Goal: Information Seeking & Learning: Learn about a topic

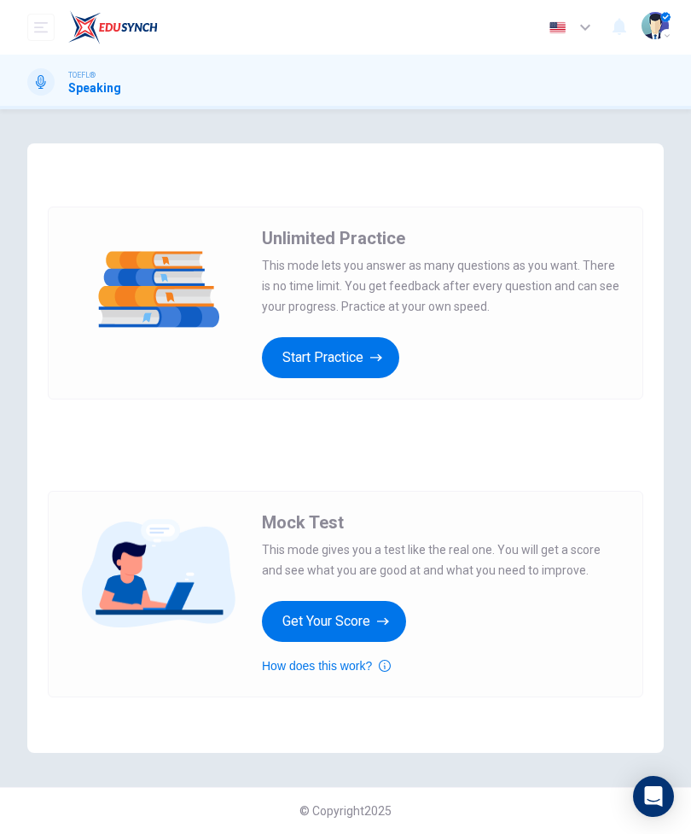
click at [352, 626] on button "Get Your Score" at bounding box center [334, 621] width 144 height 41
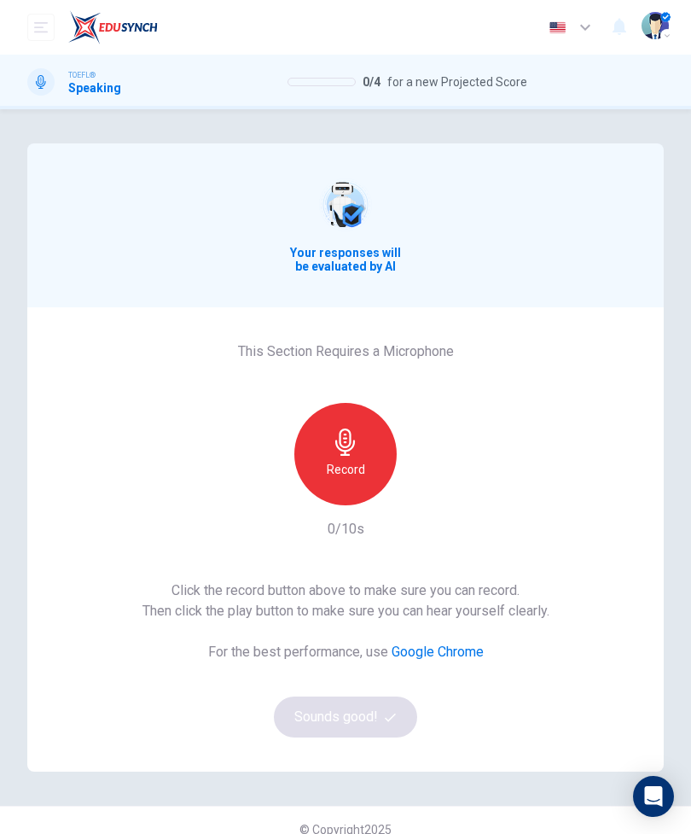
click at [351, 466] on h6 "Record" at bounding box center [346, 469] width 38 height 20
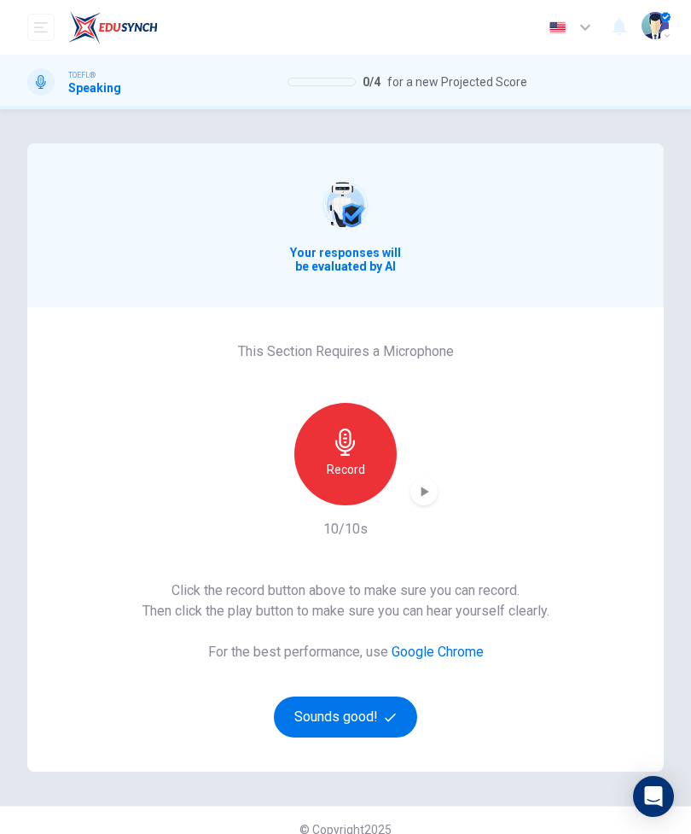
click at [428, 495] on icon "button" at bounding box center [424, 491] width 17 height 17
click at [367, 719] on button "Sounds good!" at bounding box center [345, 716] width 143 height 41
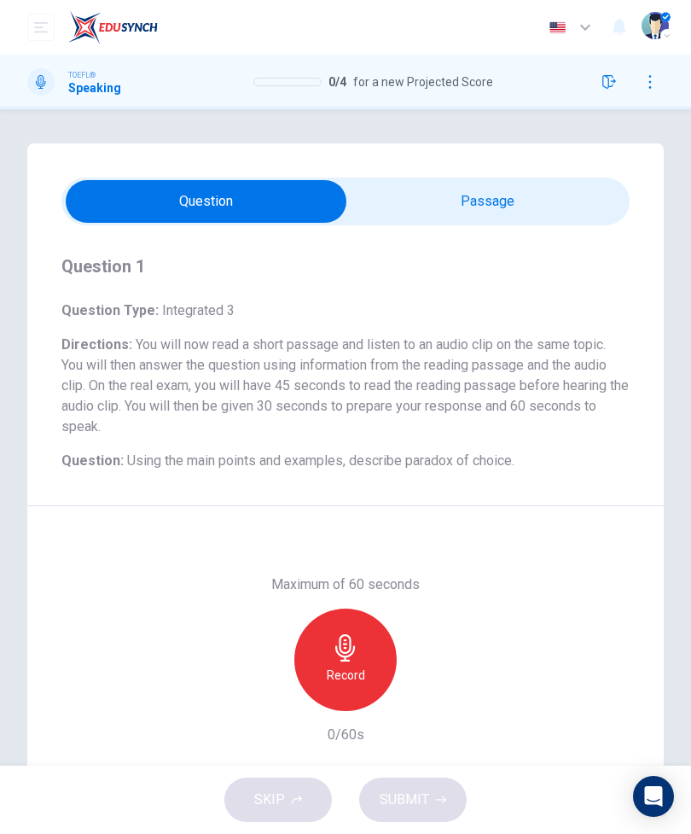
click at [527, 202] on input "checkbox" at bounding box center [206, 201] width 853 height 43
checkbox input "true"
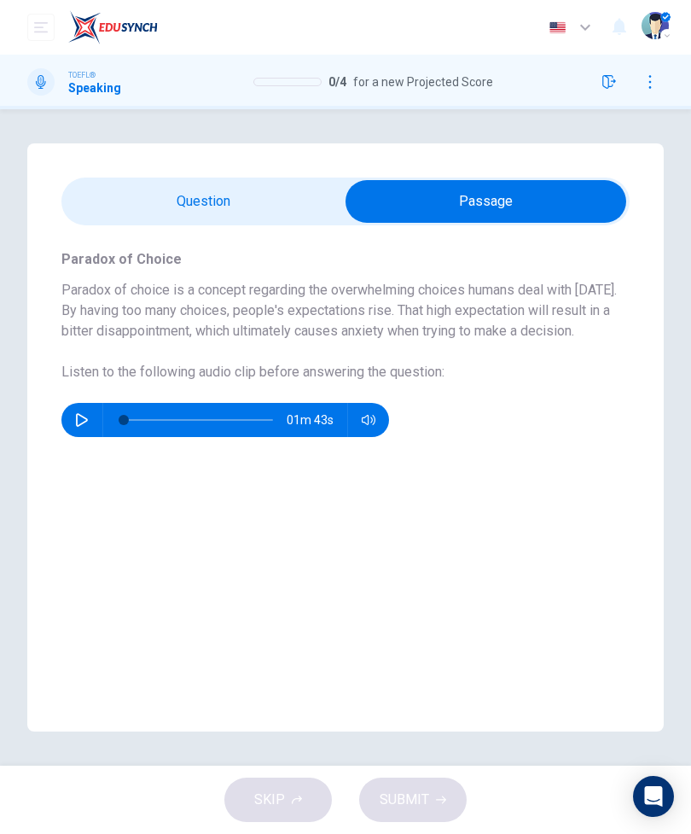
click at [37, 39] on button "open mobile menu" at bounding box center [40, 27] width 27 height 27
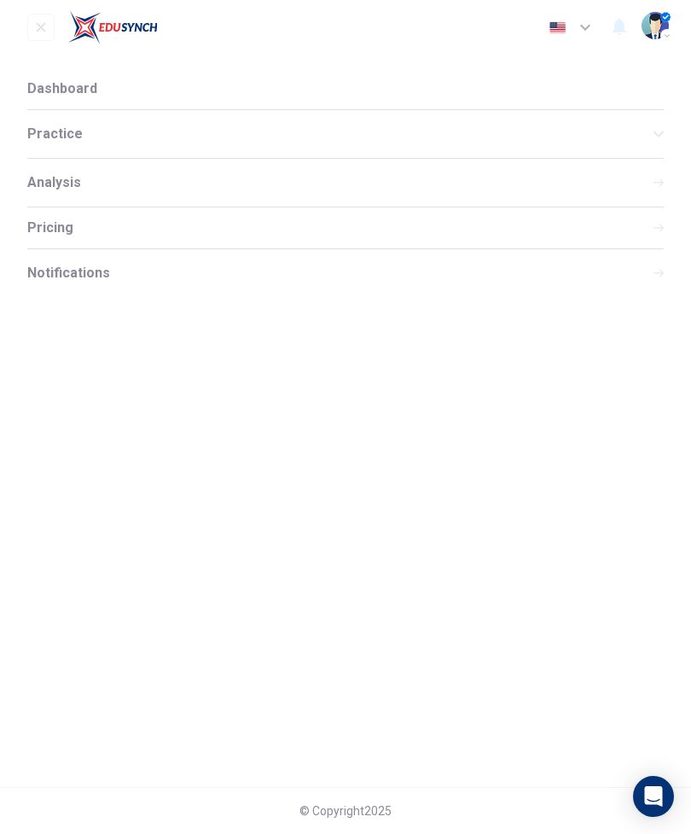
click at [85, 200] on div "Analysis" at bounding box center [345, 183] width 637 height 48
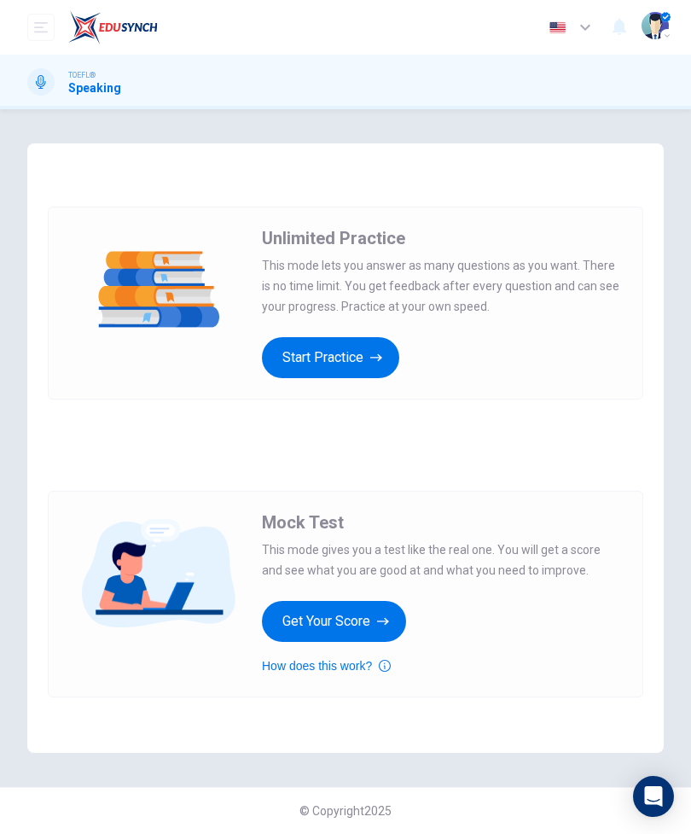
click at [345, 622] on button "Get Your Score" at bounding box center [334, 621] width 144 height 41
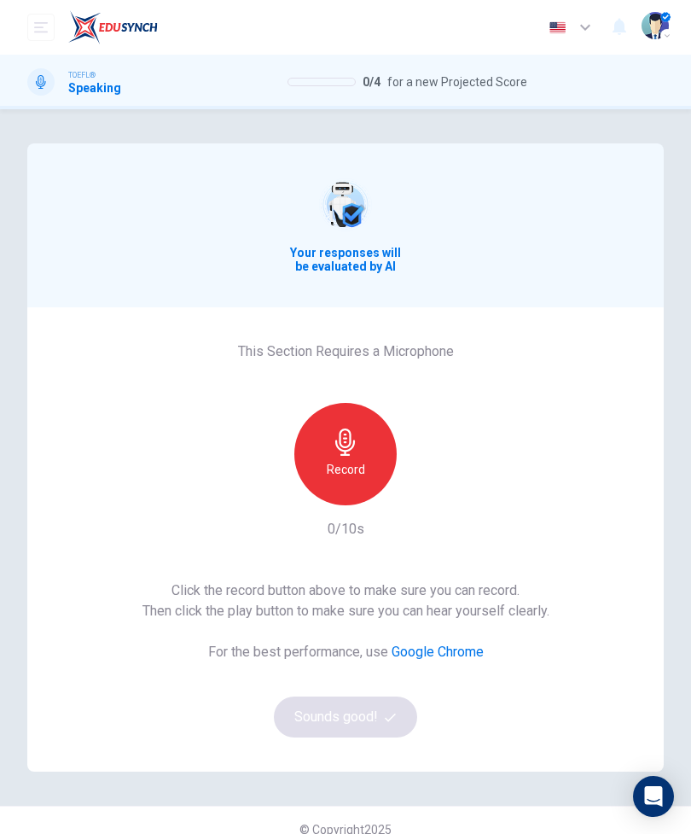
click at [375, 470] on div "Record" at bounding box center [345, 454] width 102 height 102
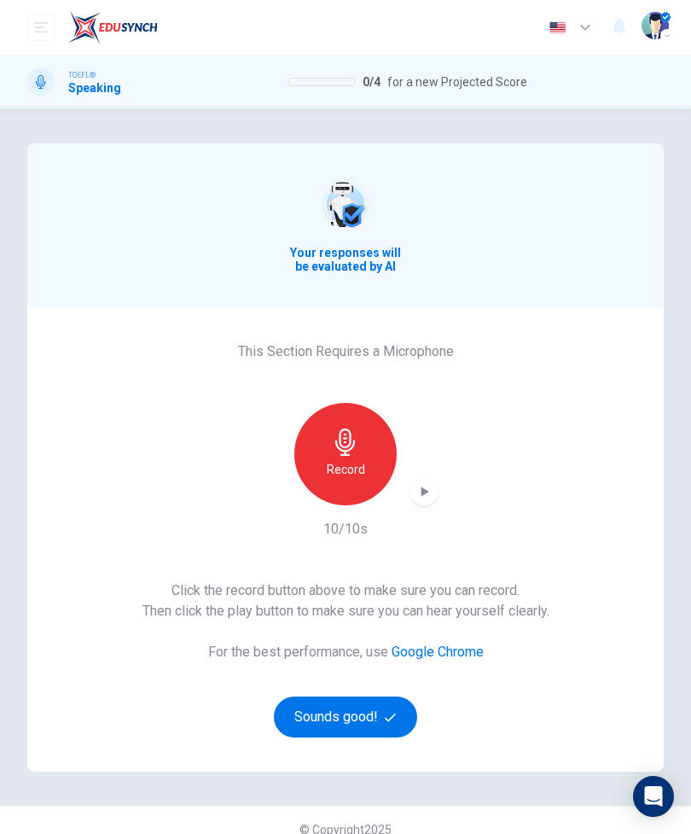
click at [428, 495] on icon "button" at bounding box center [424, 491] width 17 height 17
click at [357, 716] on button "Sounds good!" at bounding box center [345, 716] width 143 height 41
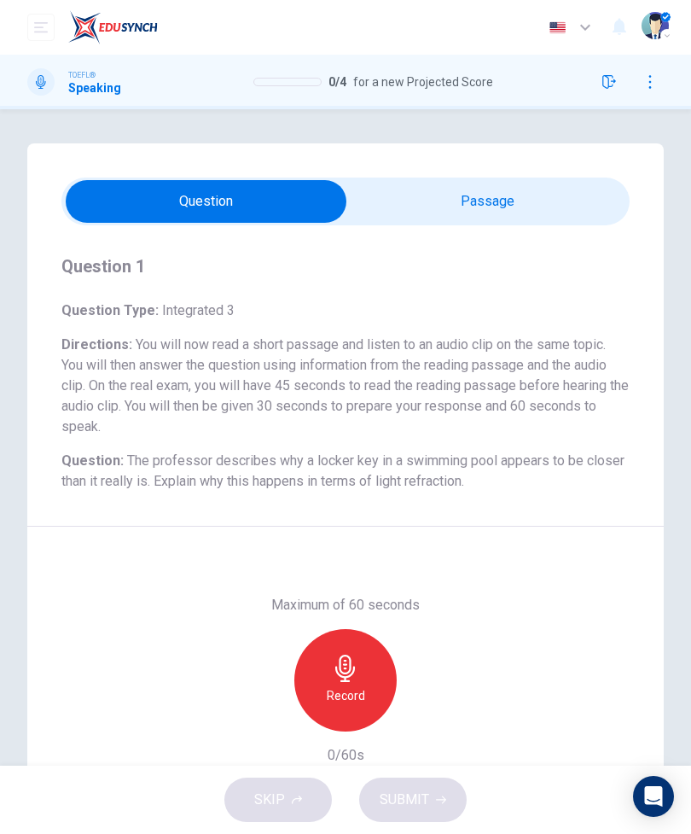
click at [501, 211] on input "checkbox" at bounding box center [206, 201] width 853 height 43
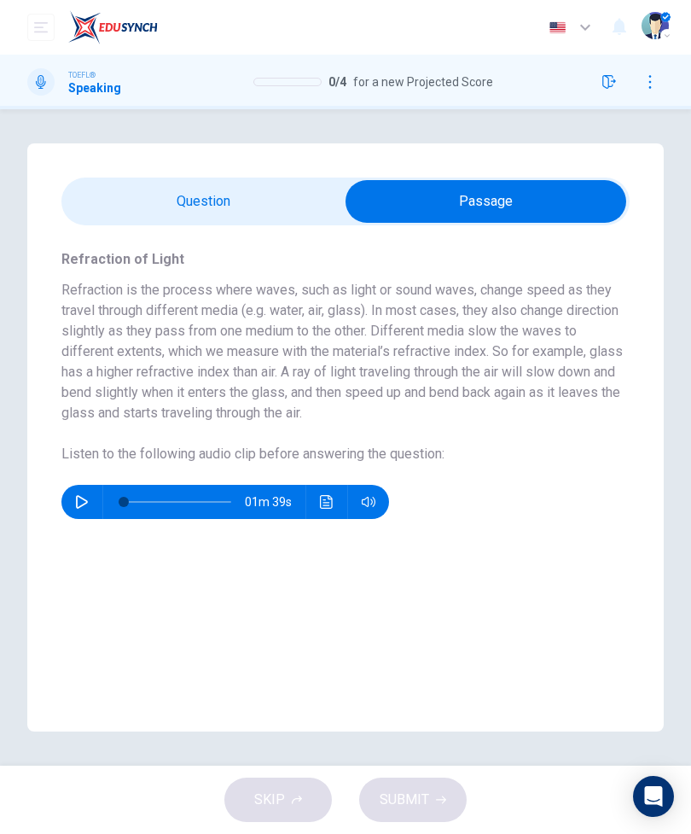
click at [267, 183] on input "checkbox" at bounding box center [486, 201] width 853 height 43
checkbox input "false"
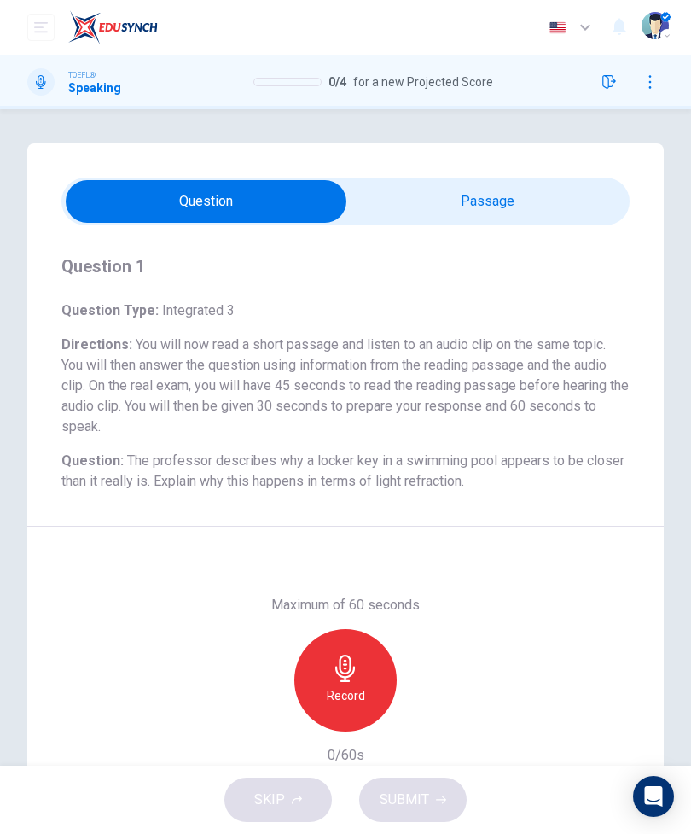
click at [44, 26] on icon "open mobile menu" at bounding box center [41, 27] width 14 height 14
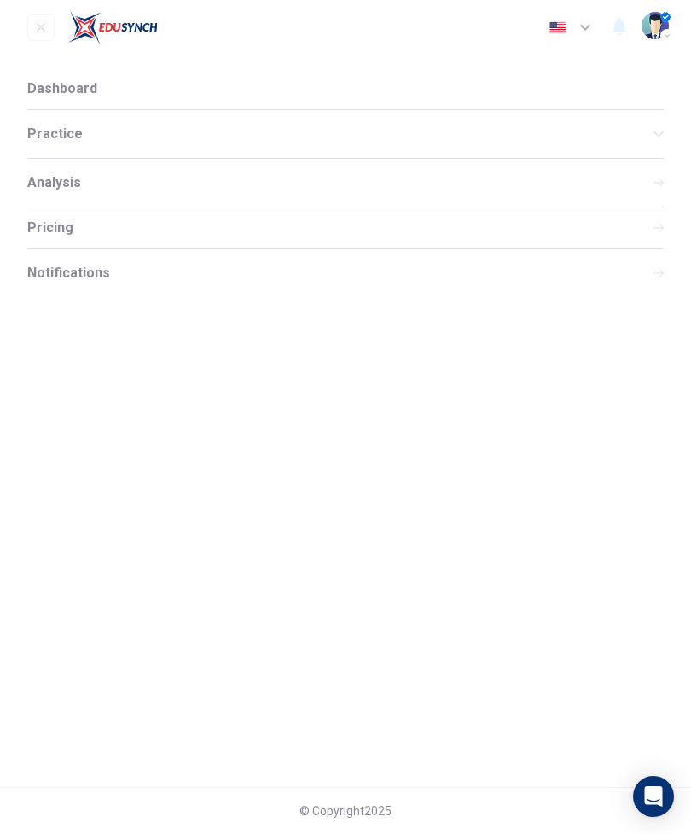
click at [103, 97] on li "Dashboard" at bounding box center [345, 88] width 637 height 41
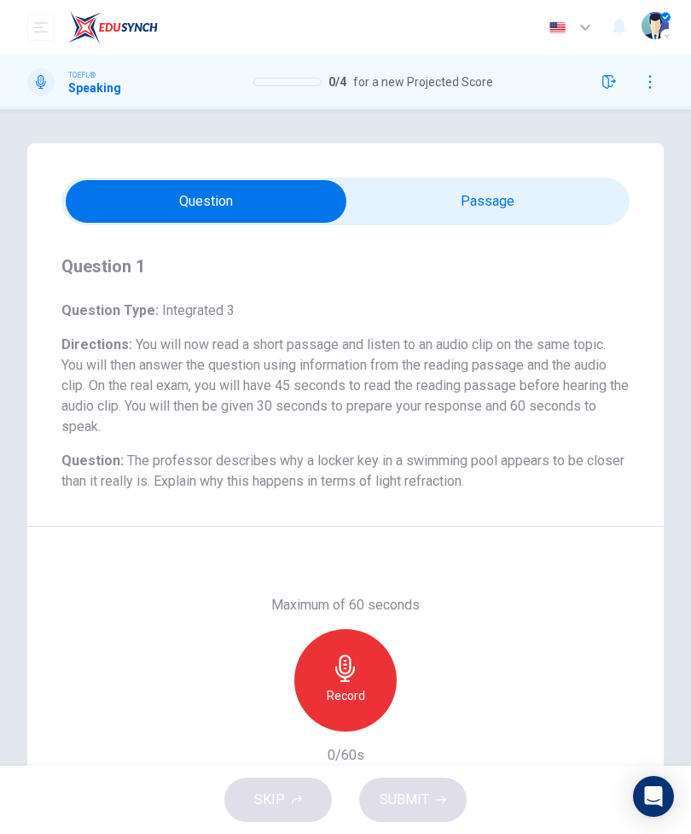
click at [43, 33] on icon "open mobile menu" at bounding box center [41, 27] width 14 height 14
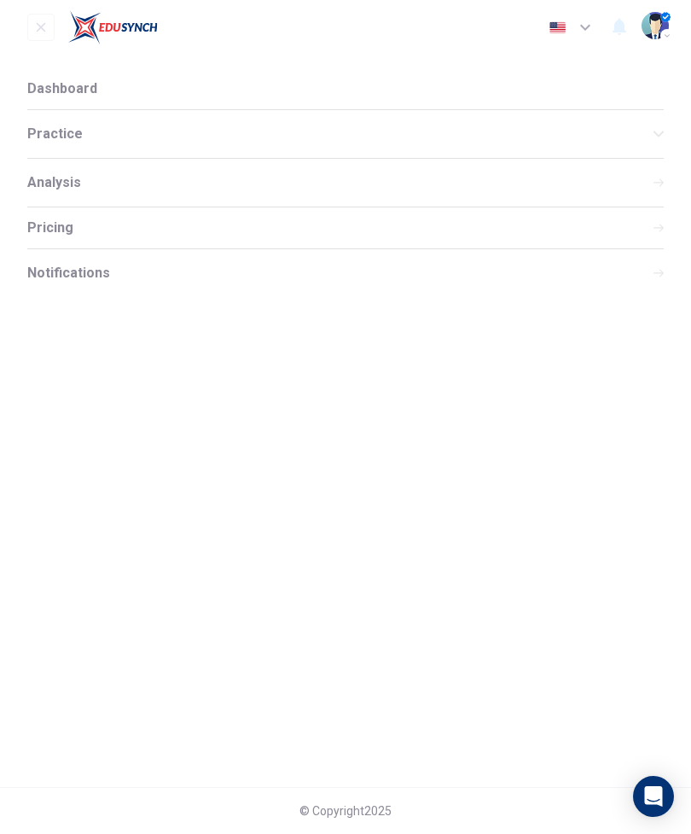
click at [100, 135] on span "Practice" at bounding box center [340, 134] width 626 height 14
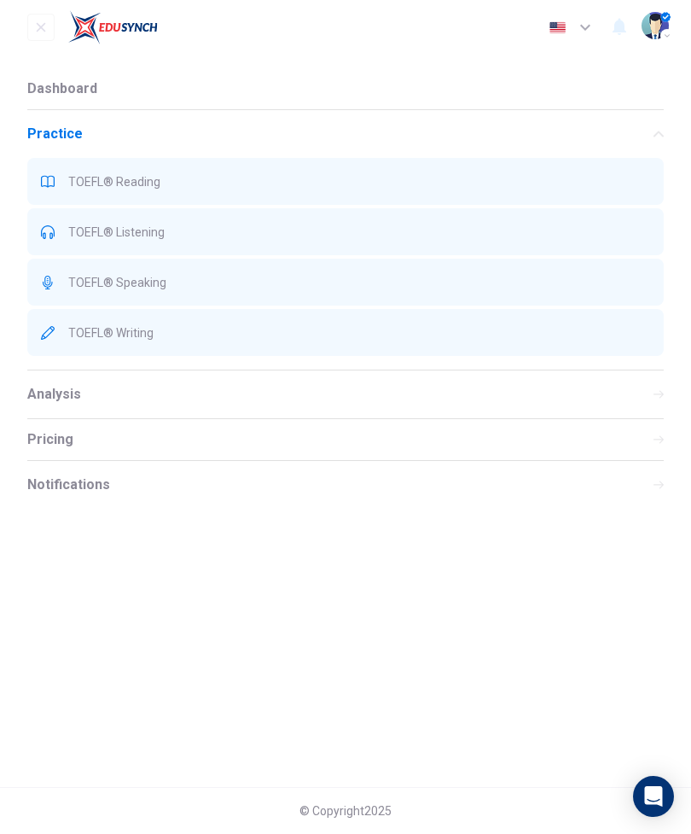
click at [176, 176] on span "TOEFL® Reading" at bounding box center [359, 182] width 582 height 14
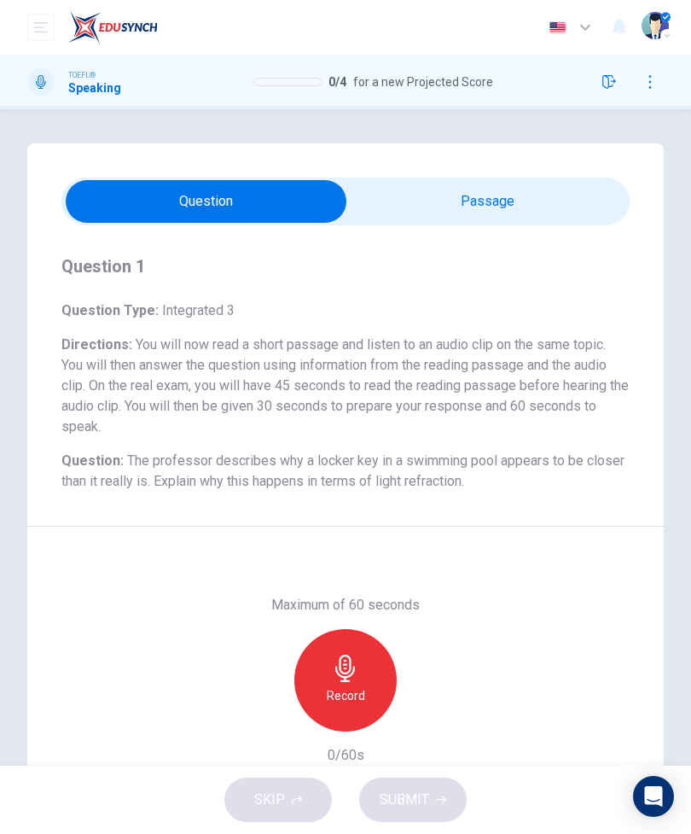
click at [44, 38] on button "open mobile menu" at bounding box center [40, 27] width 27 height 27
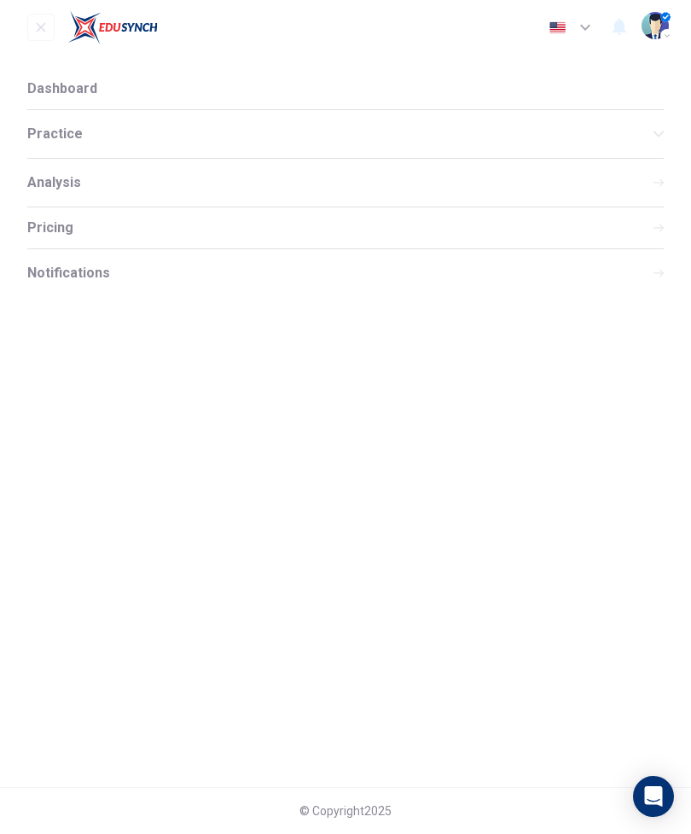
click at [141, 186] on div "Analysis" at bounding box center [345, 183] width 637 height 48
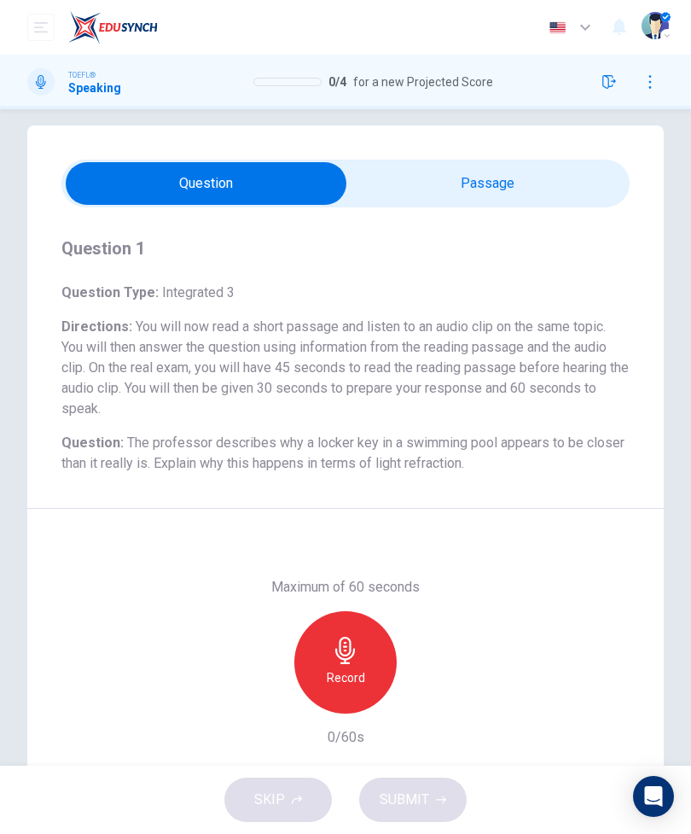
scroll to position [7, 0]
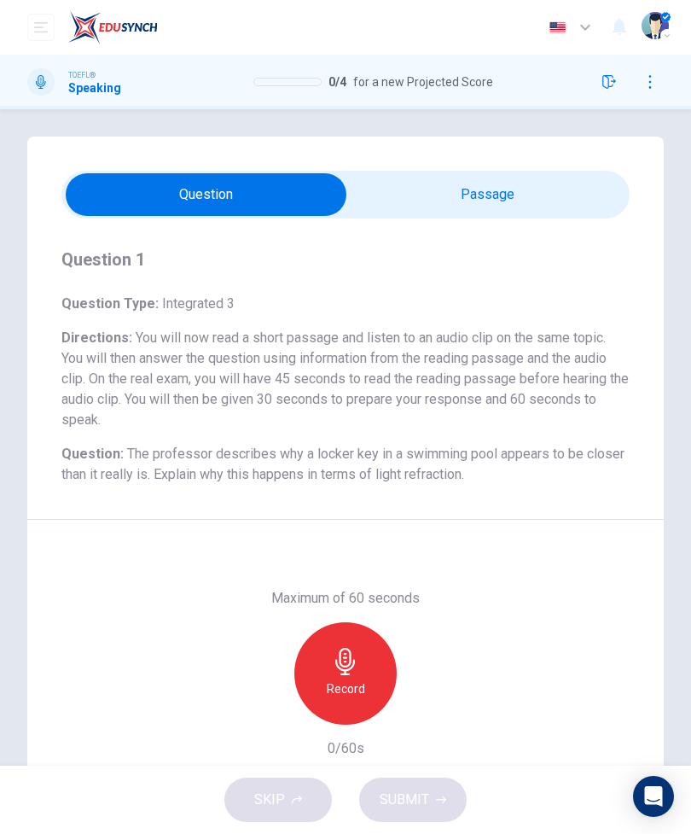
click at [364, 673] on div "Record" at bounding box center [345, 673] width 102 height 102
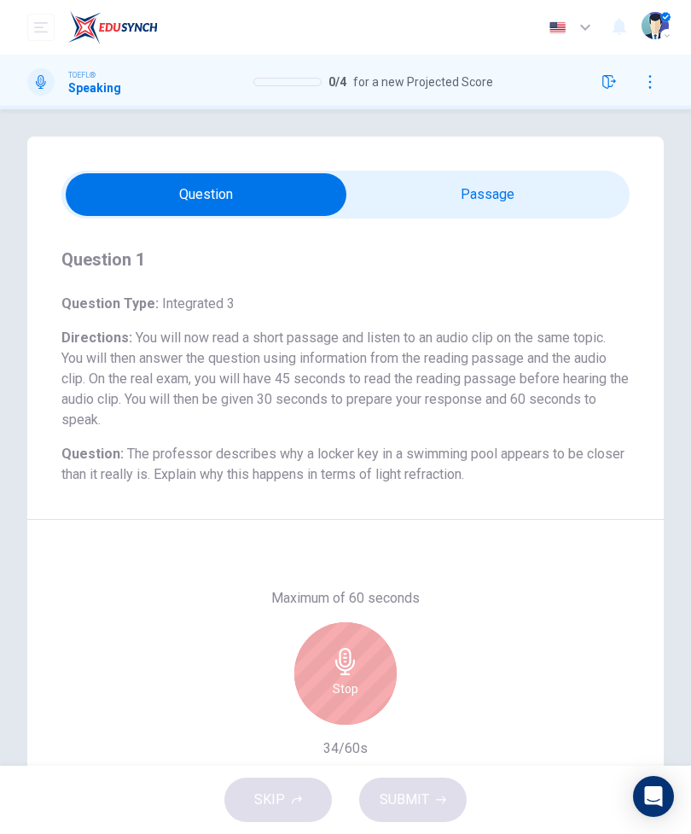
click at [356, 679] on h6 "Stop" at bounding box center [346, 688] width 26 height 20
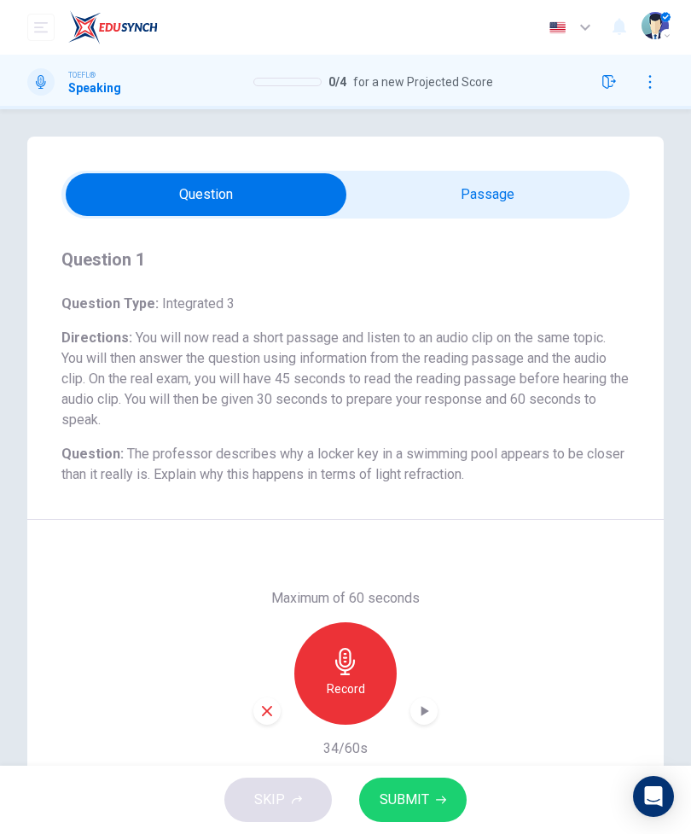
click at [417, 806] on span "SUBMIT" at bounding box center [404, 800] width 49 height 24
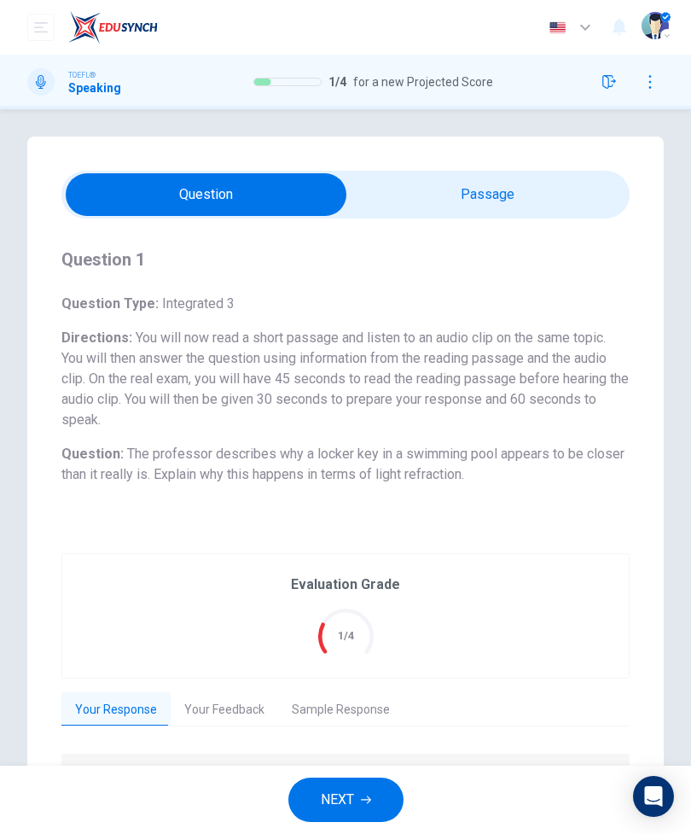
click at [243, 719] on button "Your Feedback" at bounding box center [225, 710] width 108 height 36
click at [365, 707] on button "Sample Response" at bounding box center [340, 710] width 125 height 36
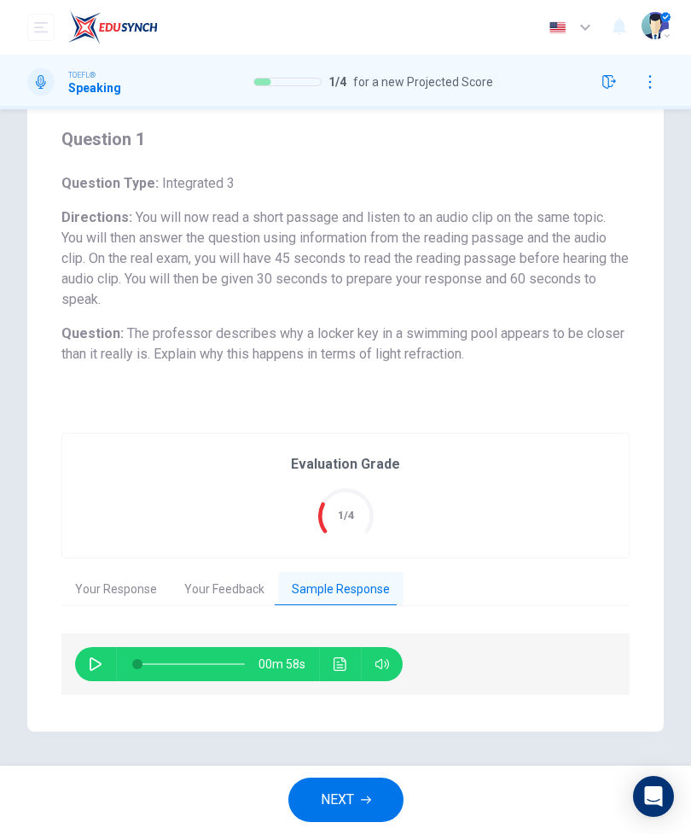
scroll to position [126, 0]
click at [230, 593] on button "Your Feedback" at bounding box center [225, 591] width 108 height 36
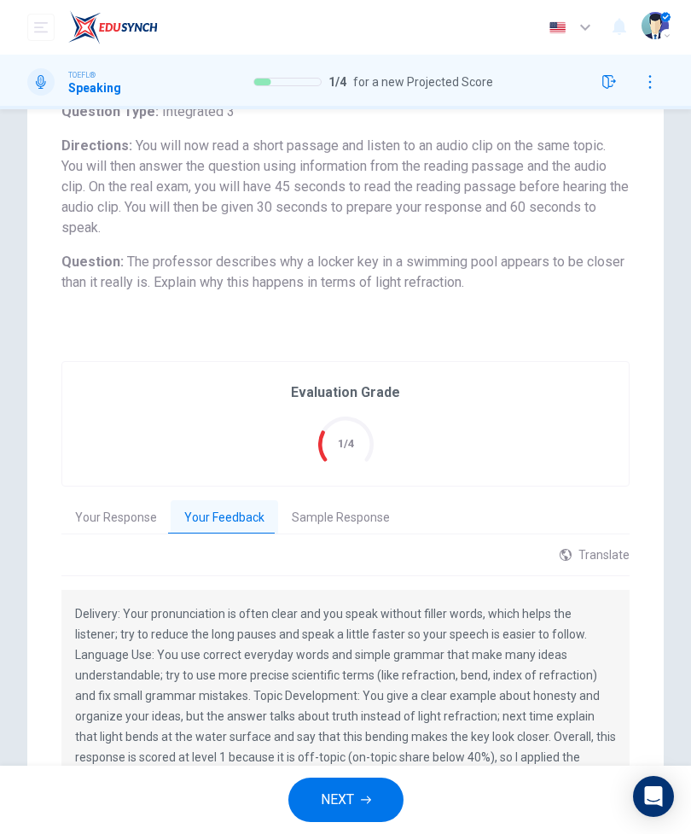
scroll to position [207, 0]
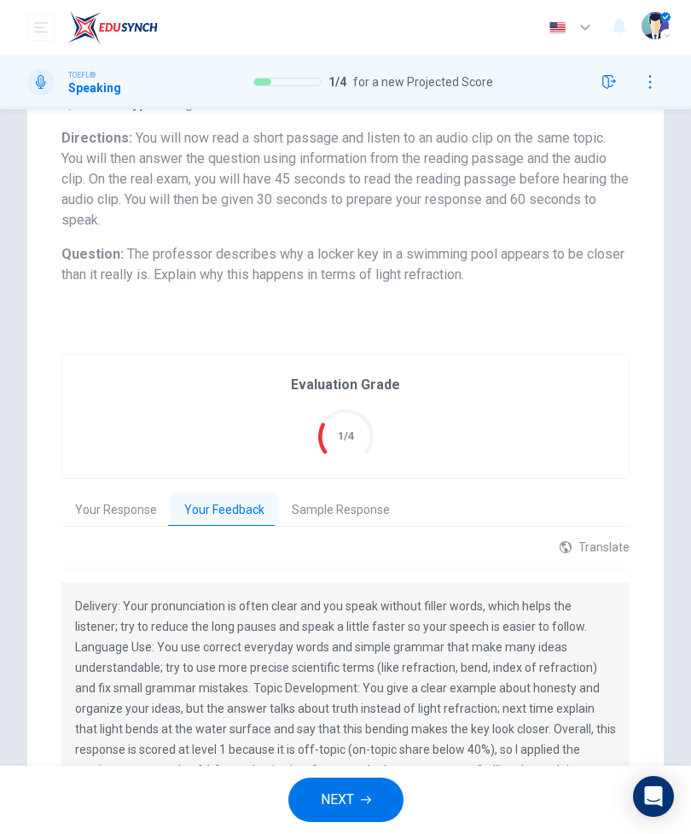
click at [602, 549] on div "Translate" at bounding box center [595, 547] width 70 height 14
click at [602, 602] on body "Dashboard Practice Analysis Pricing English en ​ ต้นตระการ ทรัพย์ภักดี TOEFL® S…" at bounding box center [345, 417] width 691 height 834
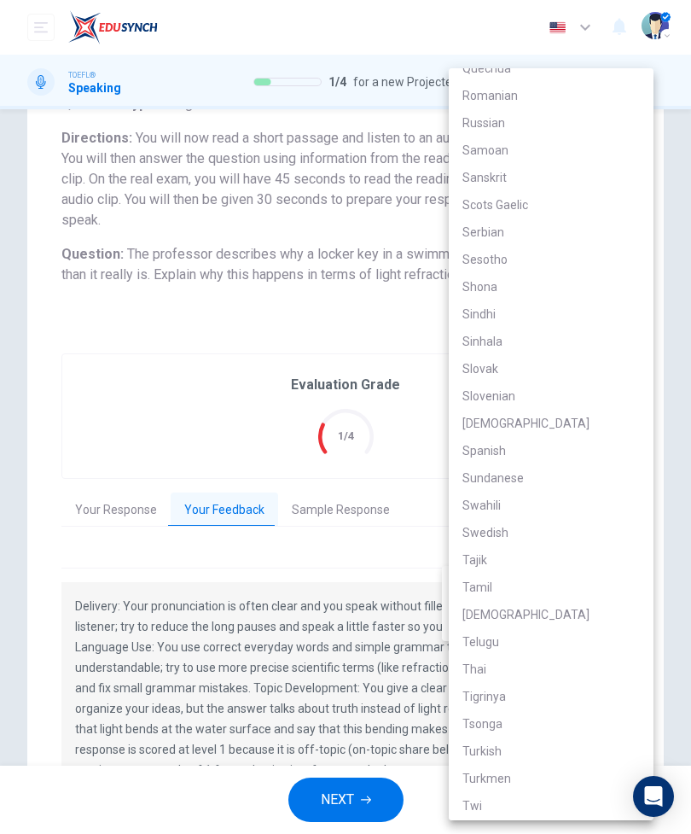
scroll to position [2731, 0]
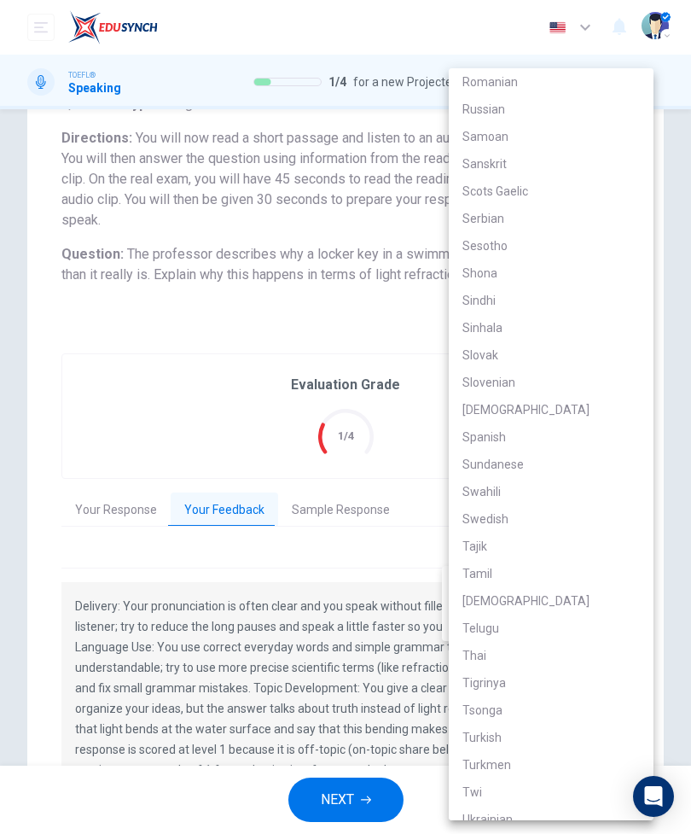
click at [497, 661] on li "Thai" at bounding box center [551, 655] width 205 height 27
type input "th"
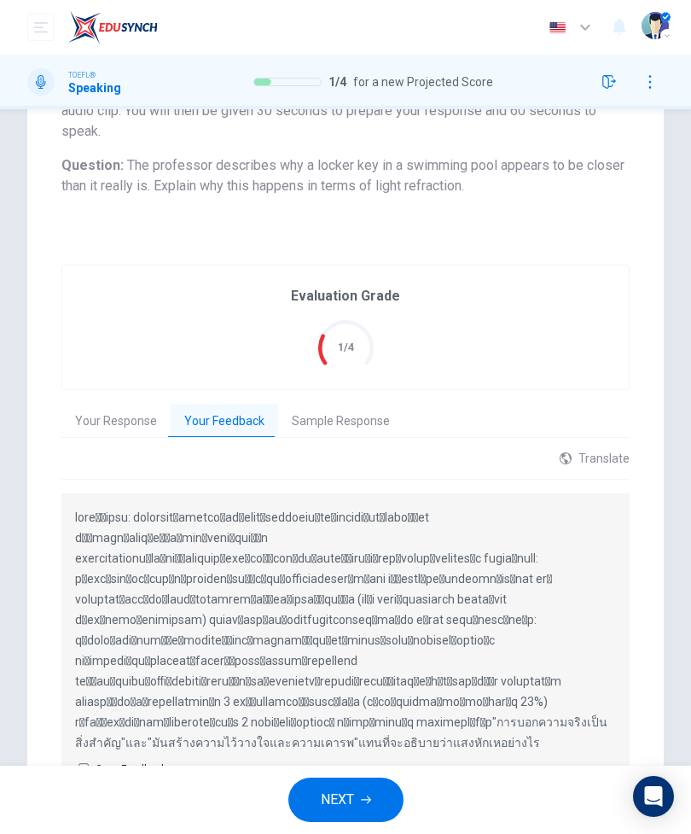
scroll to position [299, 0]
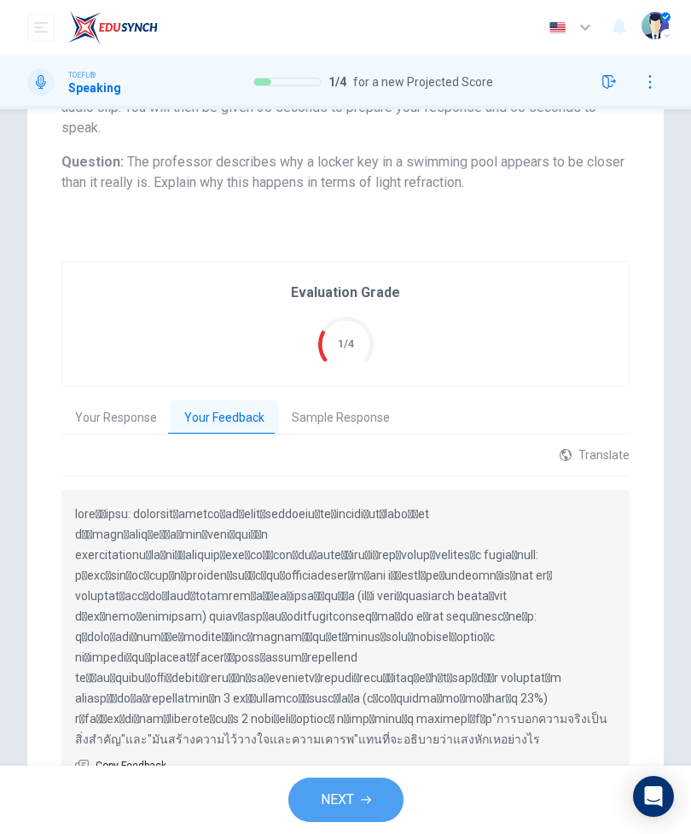
click at [348, 797] on span "NEXT" at bounding box center [337, 800] width 33 height 24
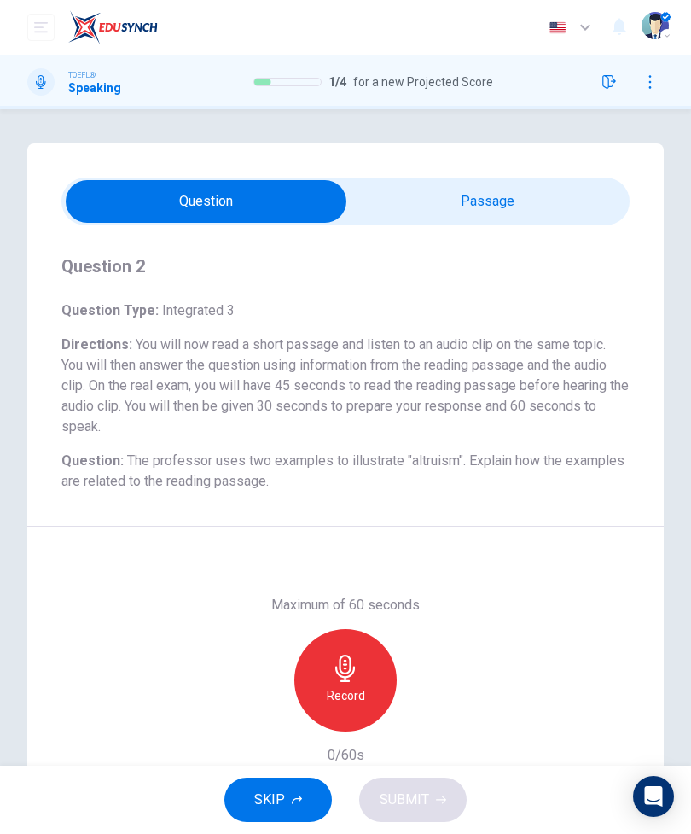
click at [352, 683] on div "Record" at bounding box center [345, 680] width 102 height 102
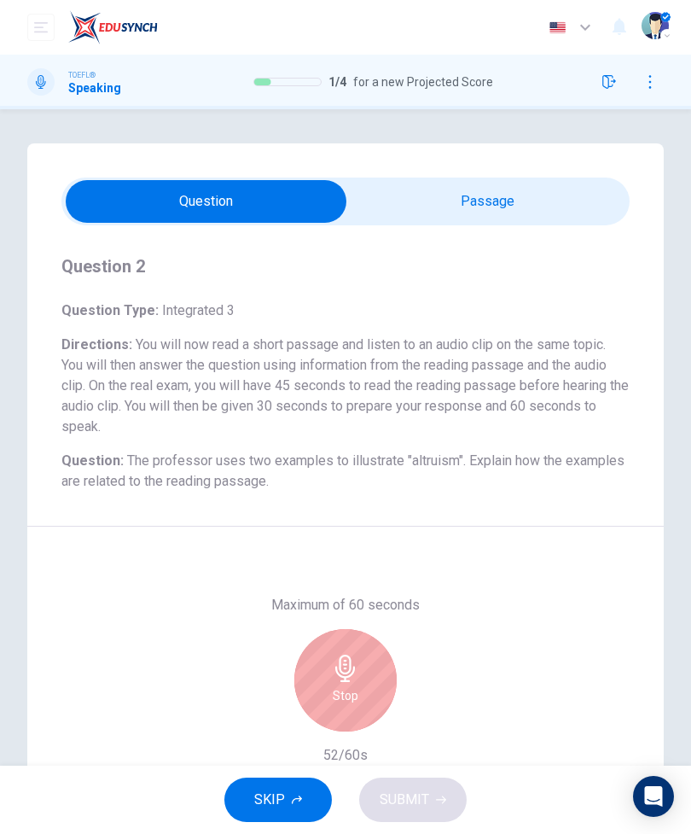
click at [362, 672] on div "Stop" at bounding box center [345, 680] width 102 height 102
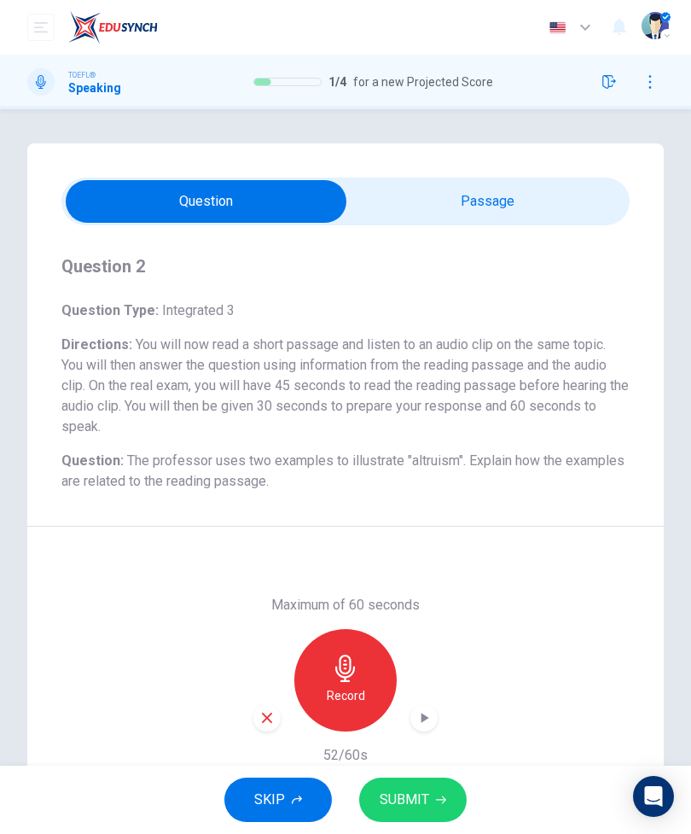
click at [427, 794] on span "SUBMIT" at bounding box center [404, 800] width 49 height 24
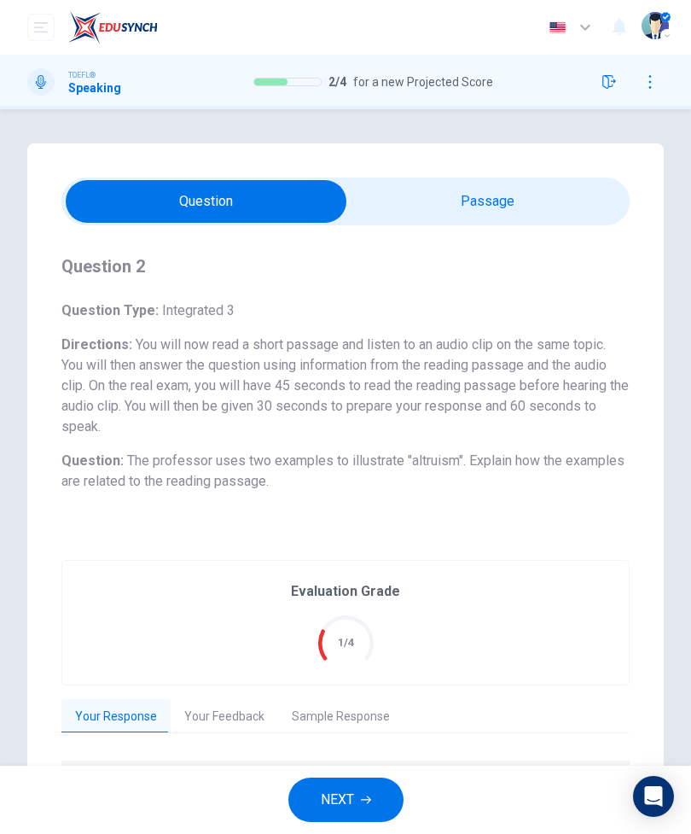
click at [379, 798] on button "NEXT" at bounding box center [345, 799] width 115 height 44
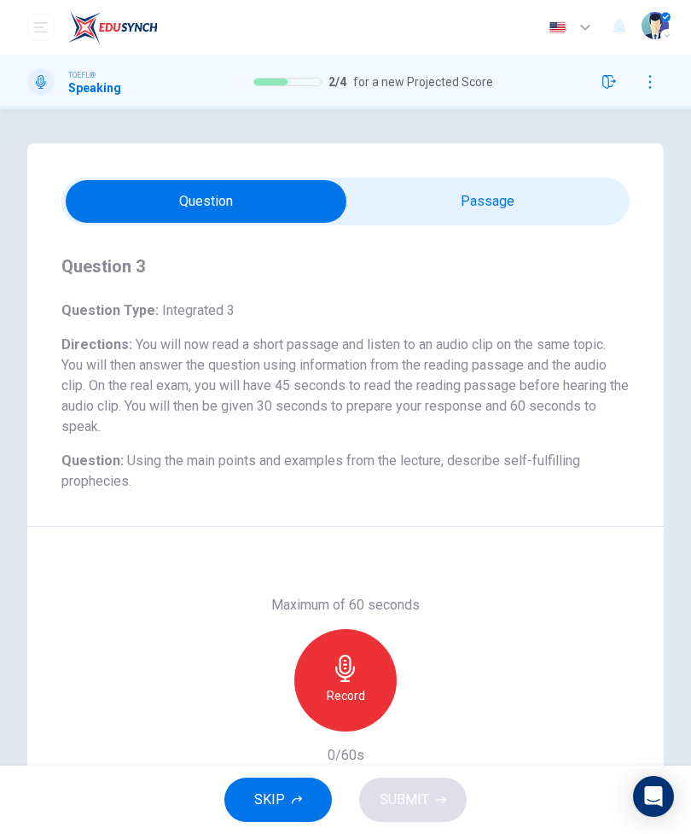
click at [525, 189] on input "checkbox" at bounding box center [206, 201] width 853 height 43
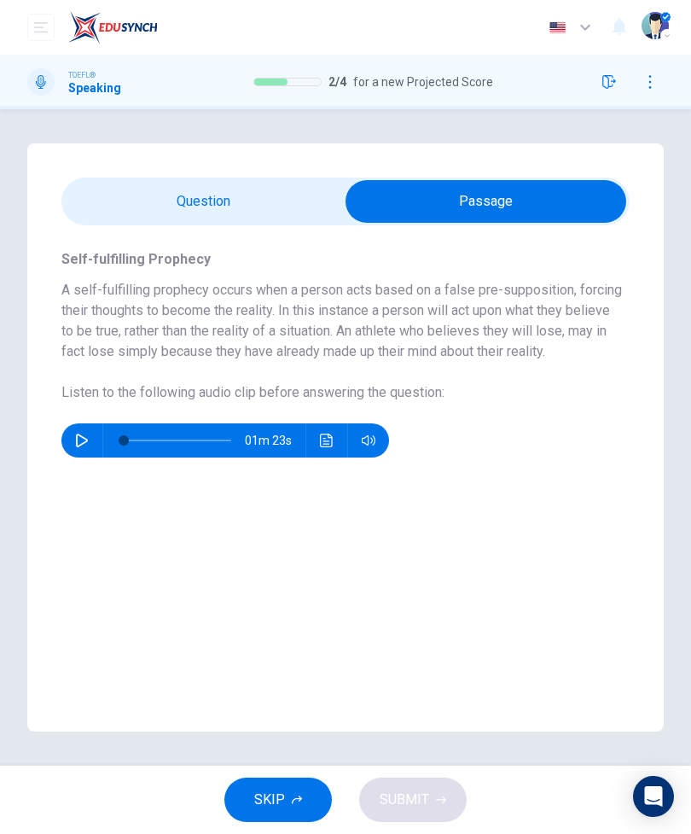
click at [252, 203] on input "checkbox" at bounding box center [486, 201] width 853 height 43
checkbox input "false"
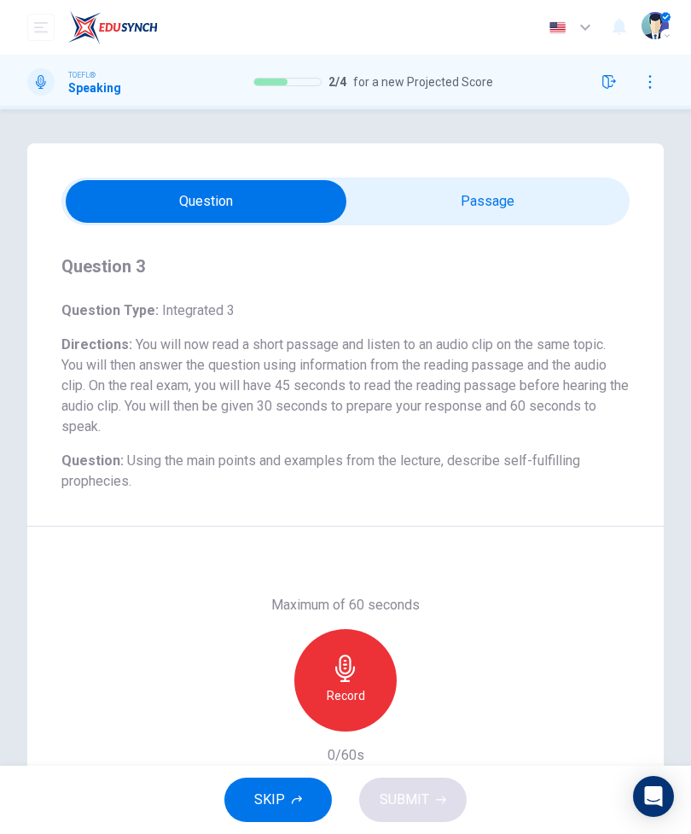
click at [351, 681] on icon "button" at bounding box center [345, 668] width 27 height 27
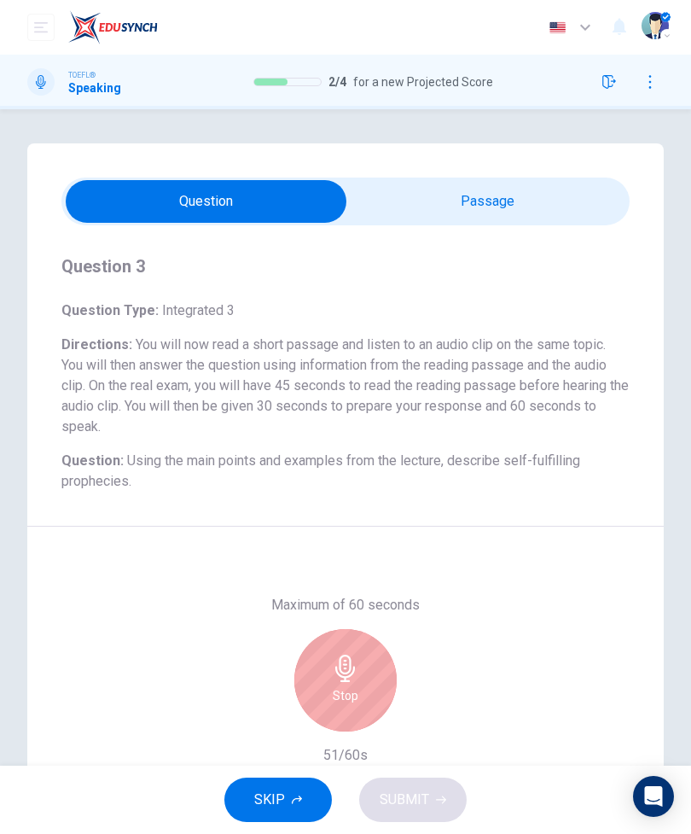
click at [365, 702] on div "Stop" at bounding box center [345, 680] width 102 height 102
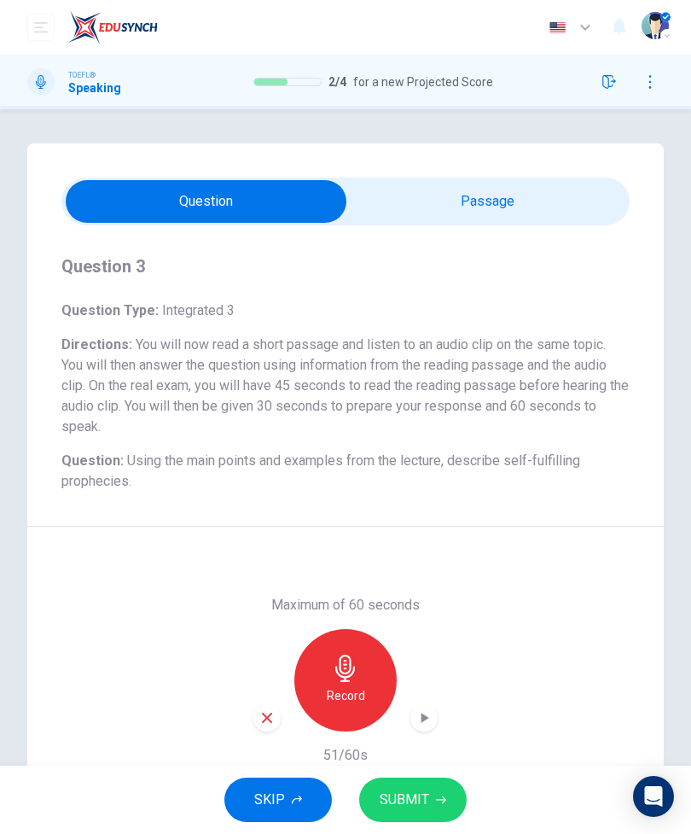
click at [426, 796] on span "SUBMIT" at bounding box center [404, 800] width 49 height 24
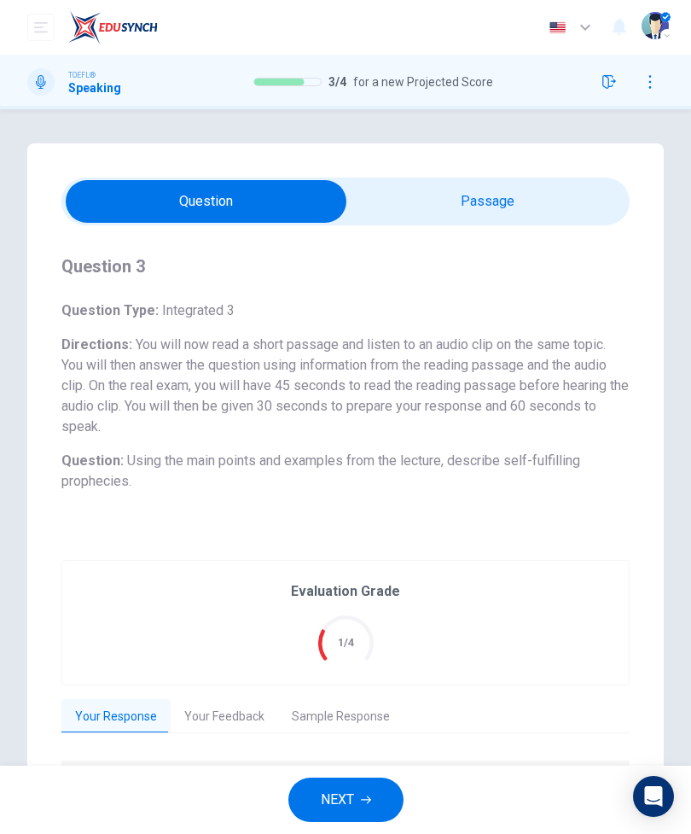
click at [352, 794] on span "NEXT" at bounding box center [337, 800] width 33 height 24
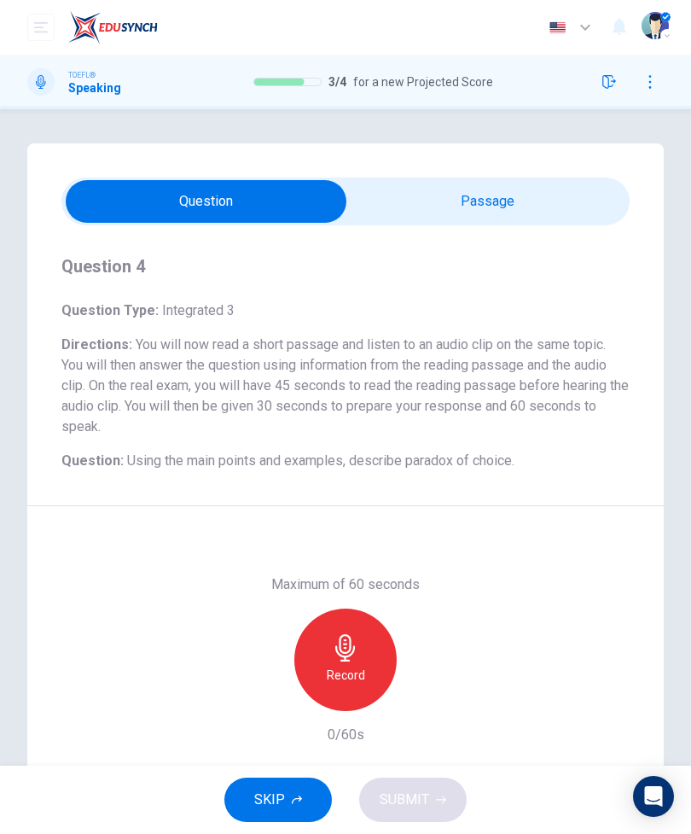
click at [497, 208] on input "checkbox" at bounding box center [206, 201] width 853 height 43
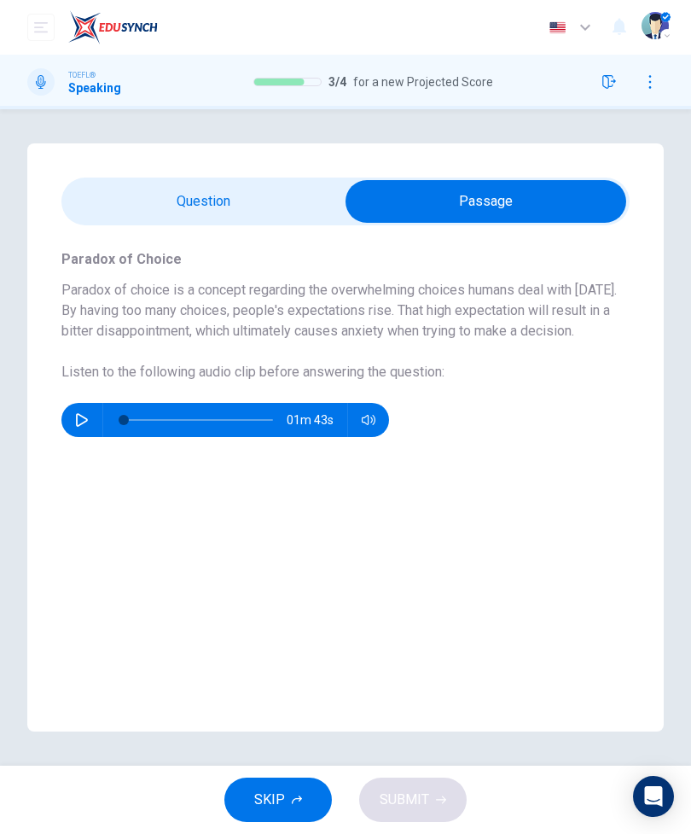
click at [239, 193] on input "checkbox" at bounding box center [486, 201] width 853 height 43
checkbox input "false"
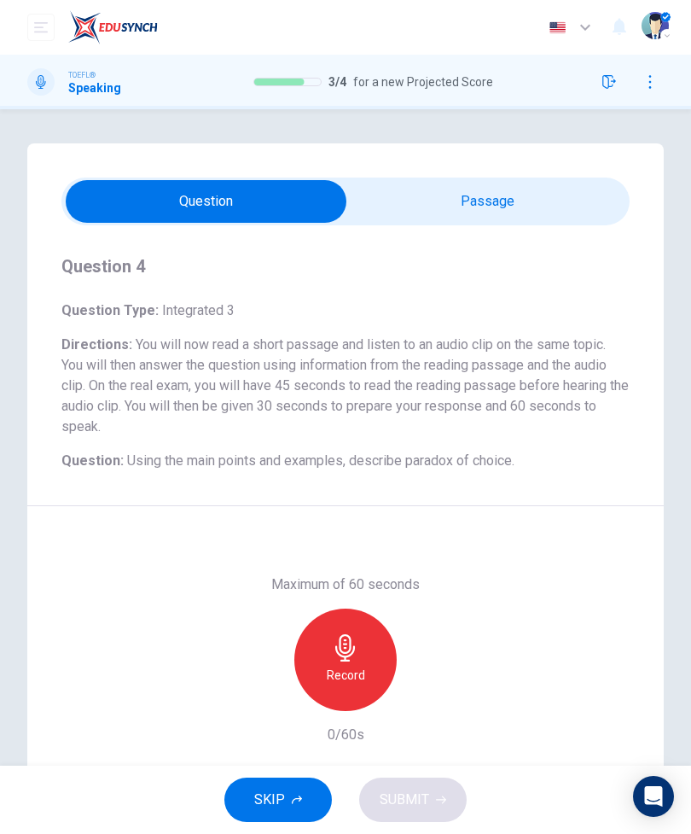
click at [341, 663] on div "Record" at bounding box center [345, 659] width 102 height 102
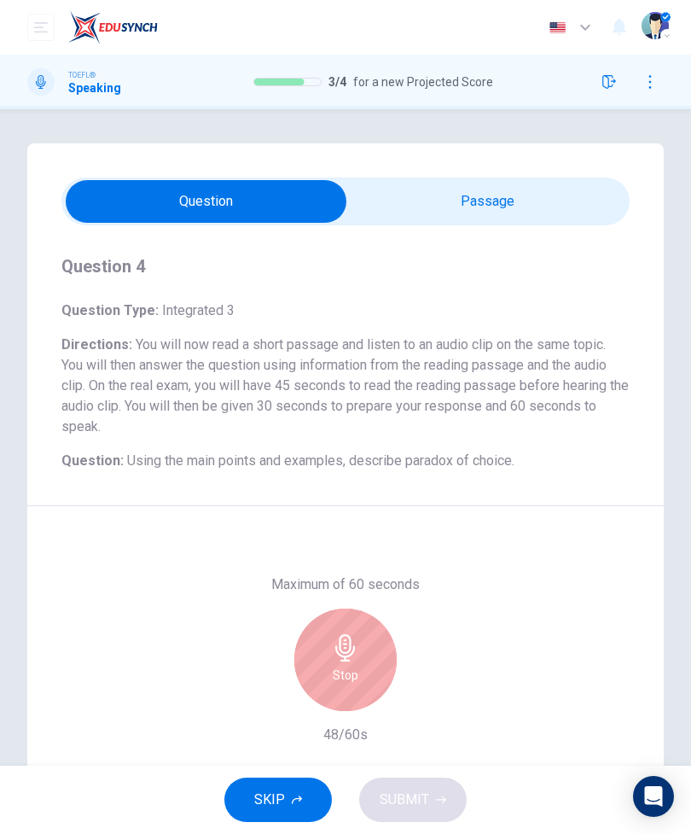
click at [361, 669] on div "Stop" at bounding box center [345, 659] width 102 height 102
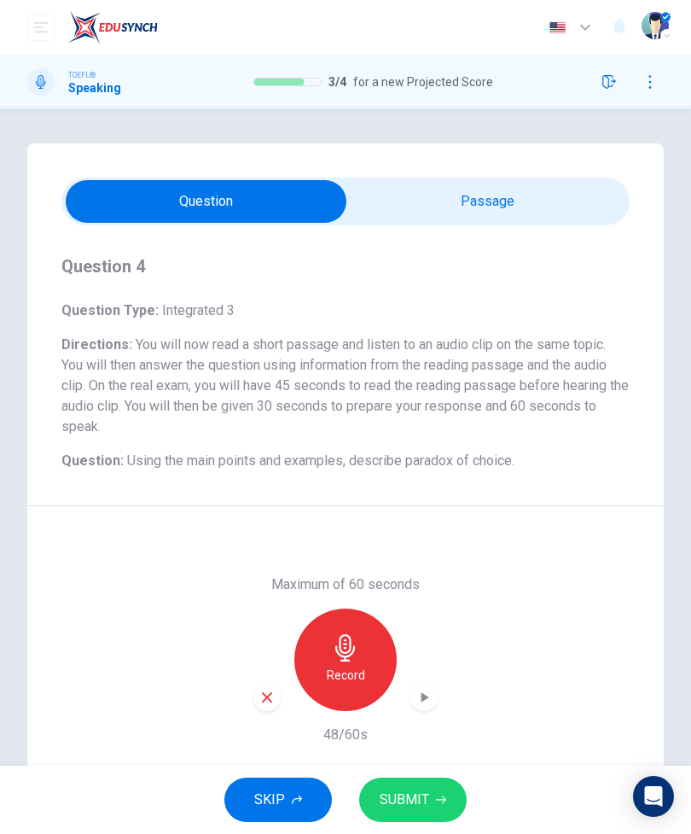
click at [415, 791] on span "SUBMIT" at bounding box center [404, 800] width 49 height 24
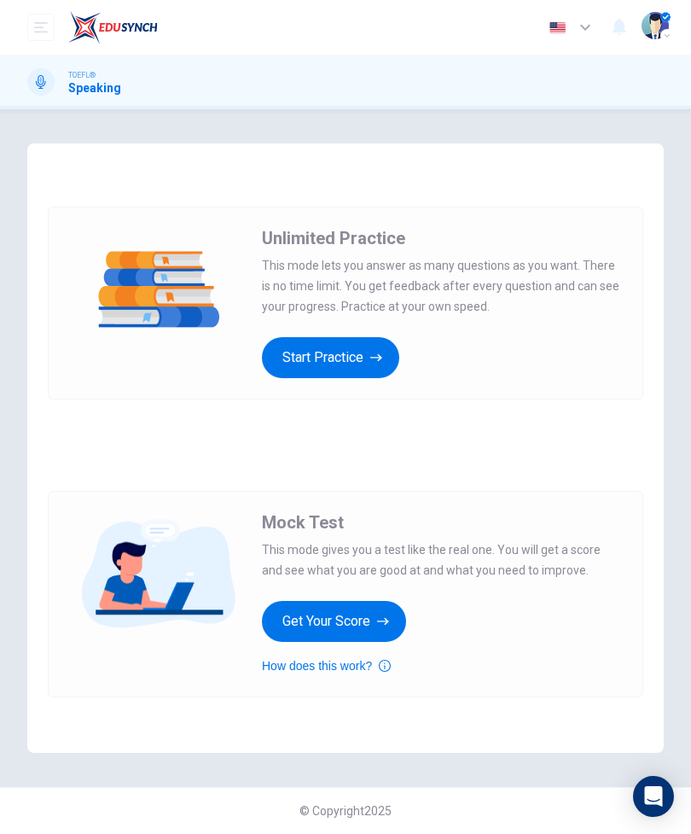
click at [381, 610] on button "Get Your Score" at bounding box center [334, 621] width 144 height 41
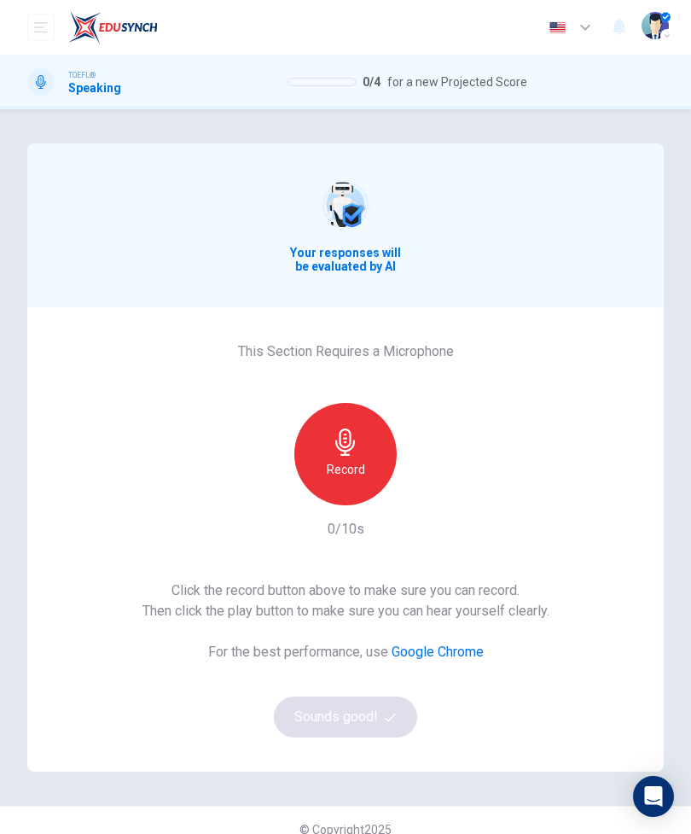
click at [371, 457] on div "Record" at bounding box center [345, 454] width 102 height 102
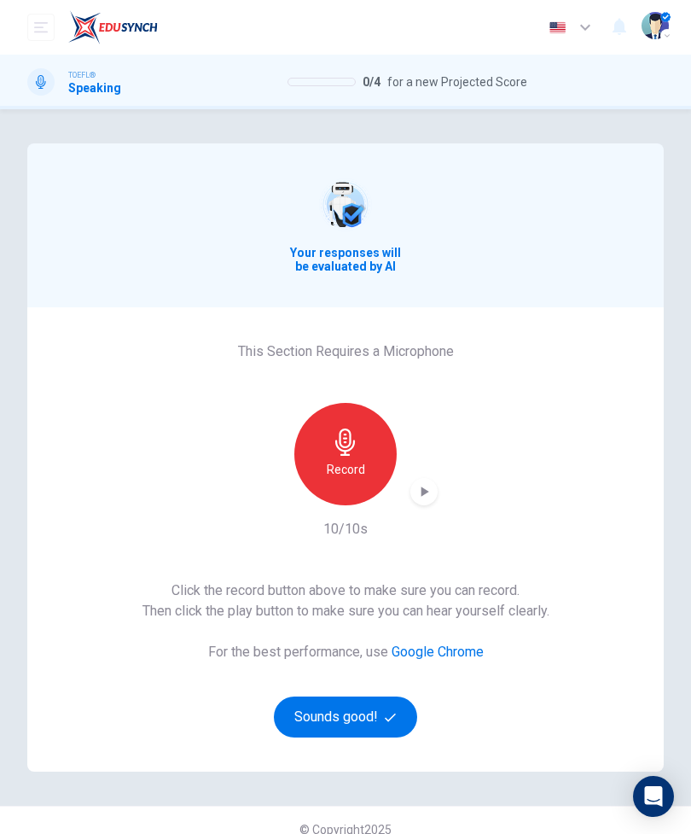
click at [428, 501] on div "button" at bounding box center [424, 491] width 27 height 27
click at [386, 715] on icon "button" at bounding box center [390, 717] width 11 height 11
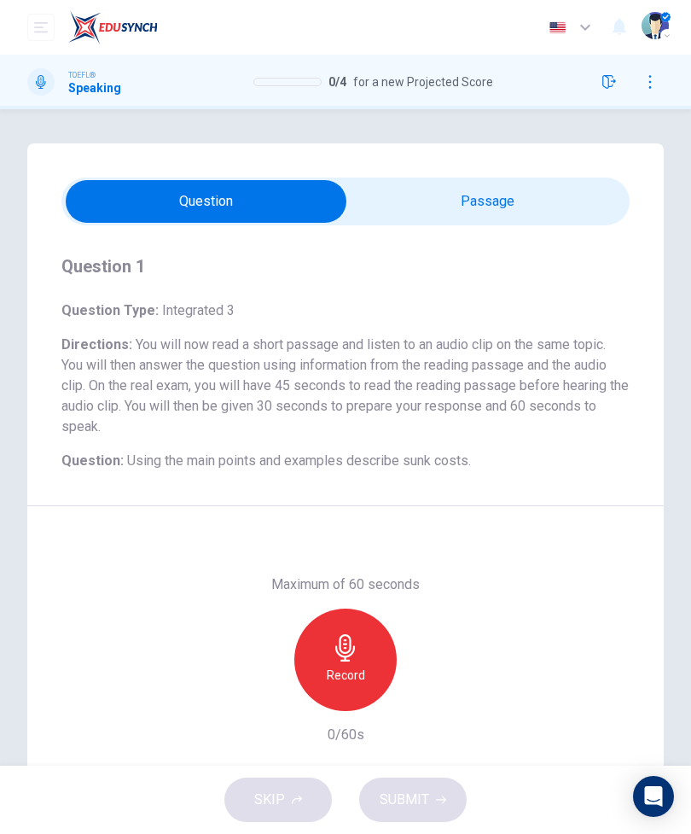
click at [549, 203] on input "checkbox" at bounding box center [206, 201] width 853 height 43
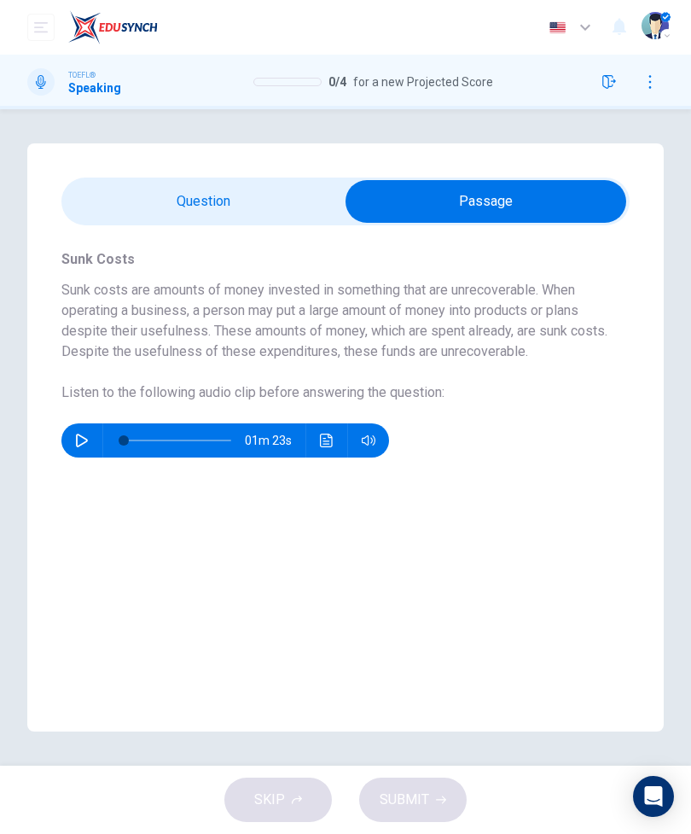
click at [246, 196] on input "checkbox" at bounding box center [486, 201] width 853 height 43
checkbox input "false"
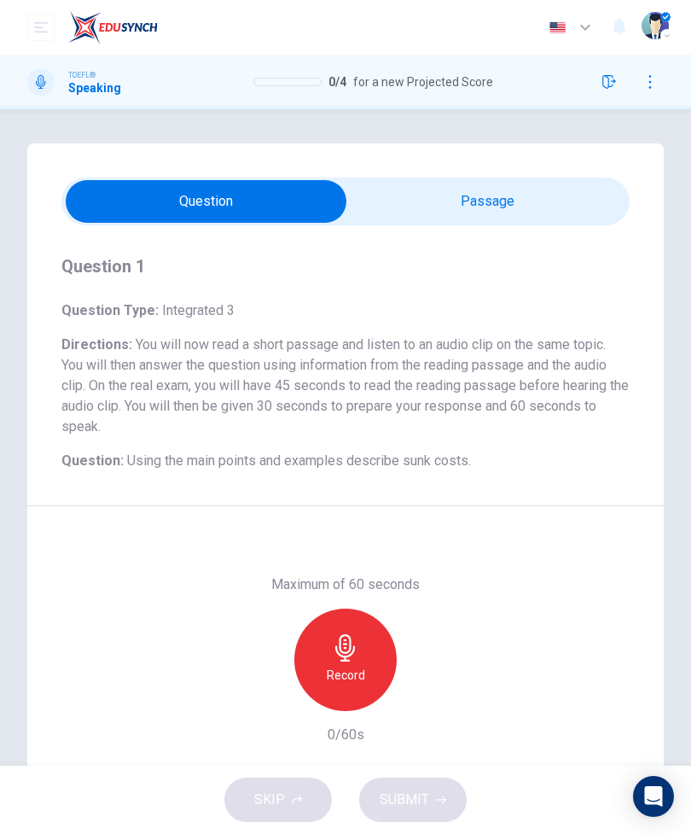
click at [348, 673] on h6 "Record" at bounding box center [346, 675] width 38 height 20
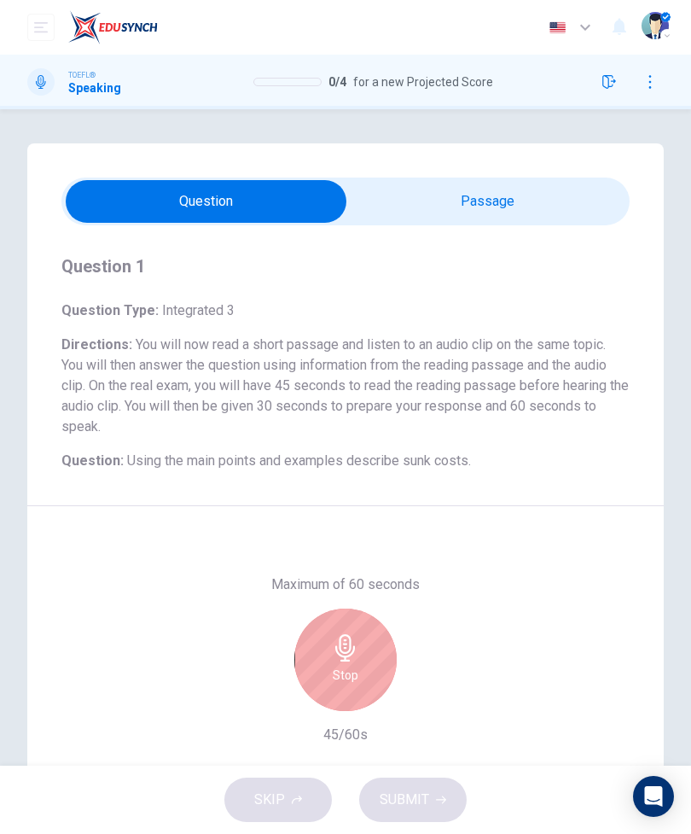
click at [365, 661] on div "Stop" at bounding box center [345, 659] width 102 height 102
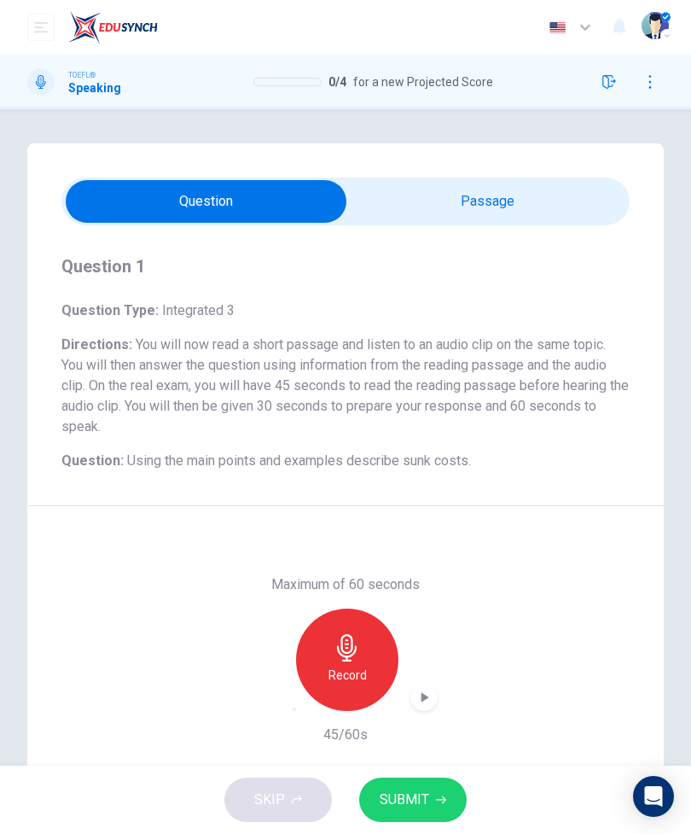
click at [419, 792] on span "SUBMIT" at bounding box center [404, 800] width 49 height 24
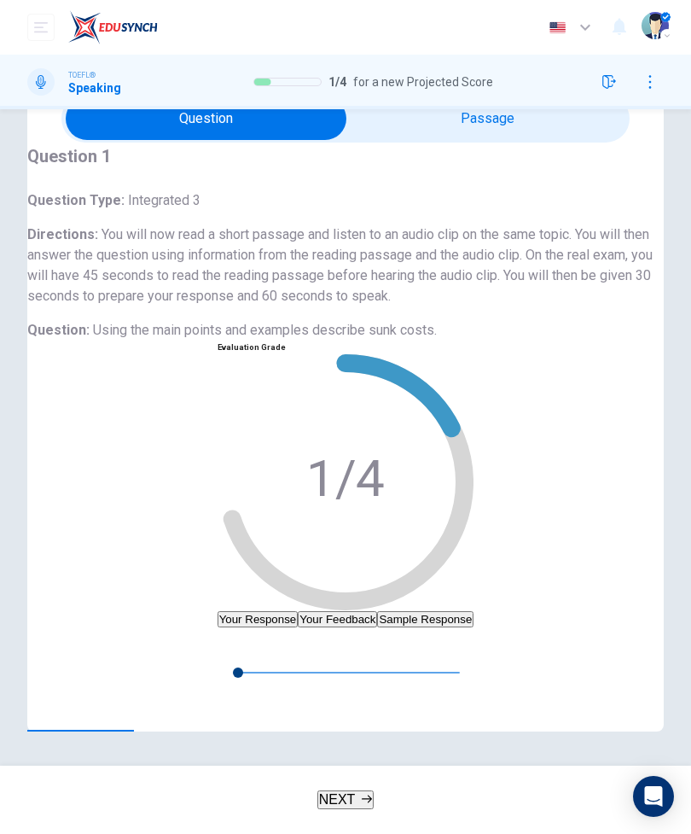
scroll to position [106, 0]
click at [357, 790] on button "NEXT" at bounding box center [345, 799] width 57 height 19
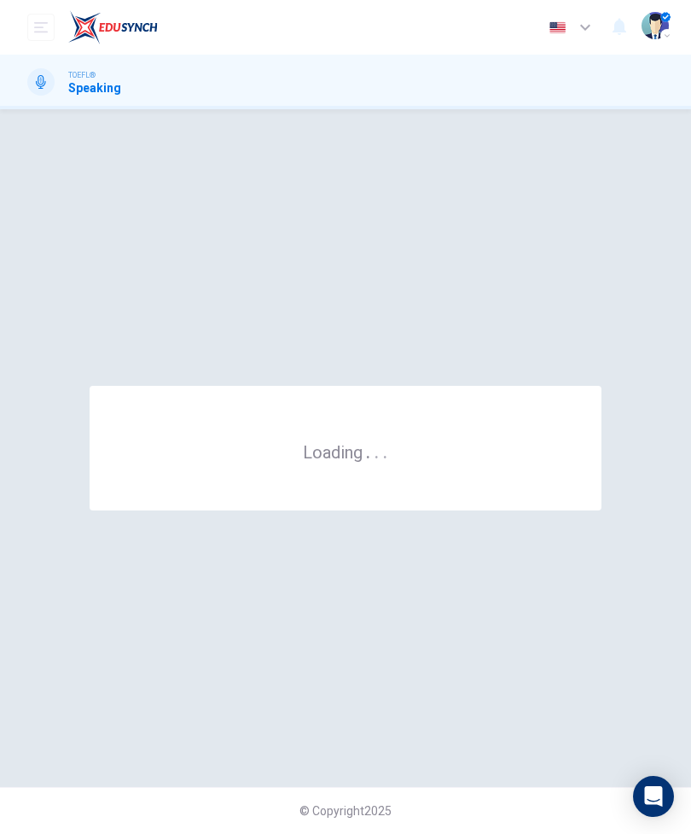
scroll to position [0, 0]
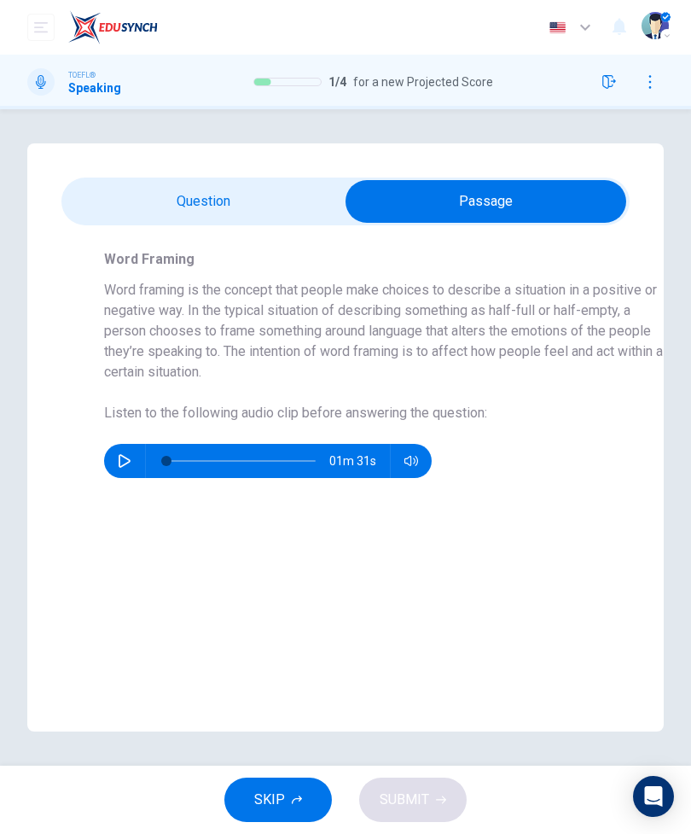
checkbox input "false"
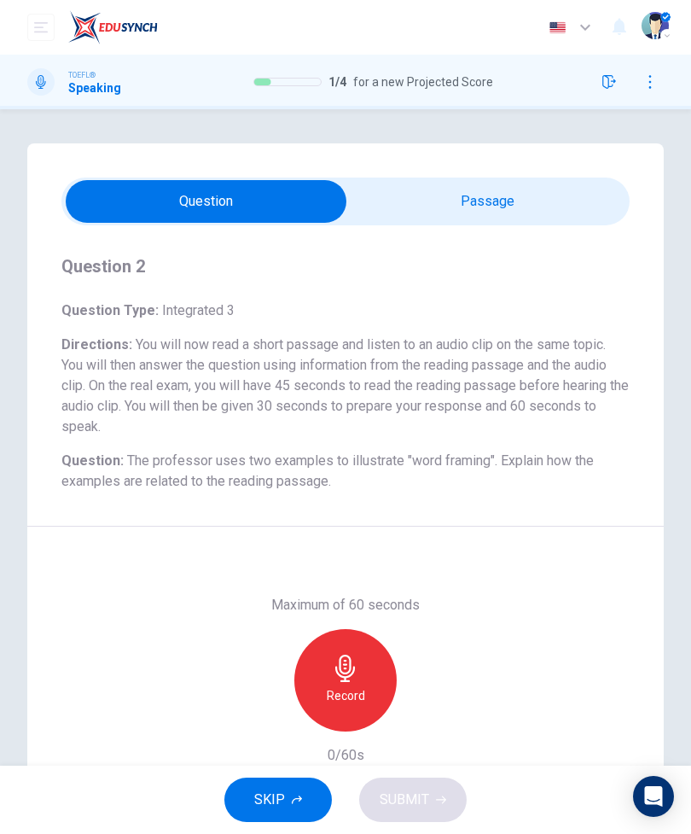
click at [349, 676] on icon "button" at bounding box center [345, 668] width 20 height 27
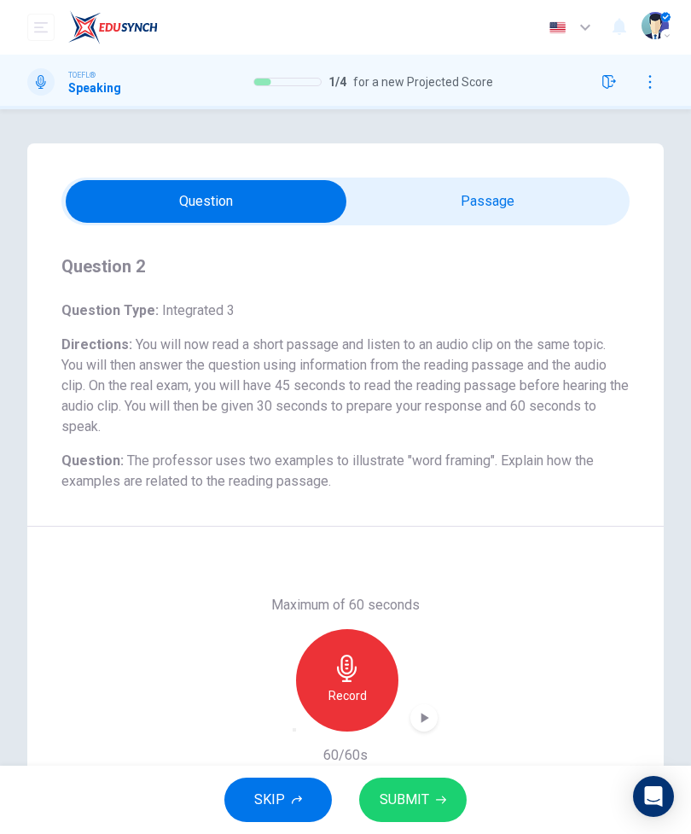
click at [412, 799] on span "SUBMIT" at bounding box center [404, 800] width 49 height 24
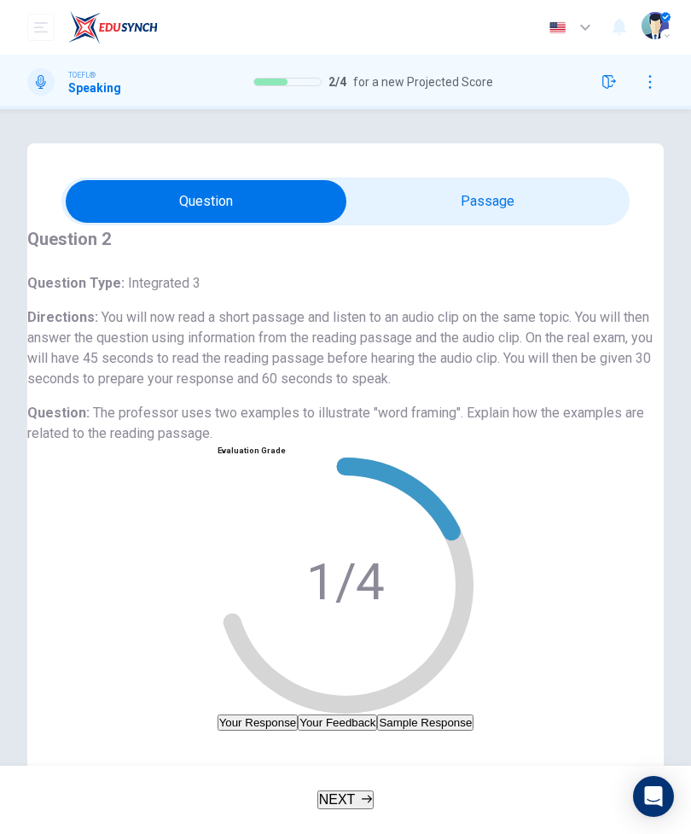
click at [366, 794] on button "NEXT" at bounding box center [345, 799] width 57 height 19
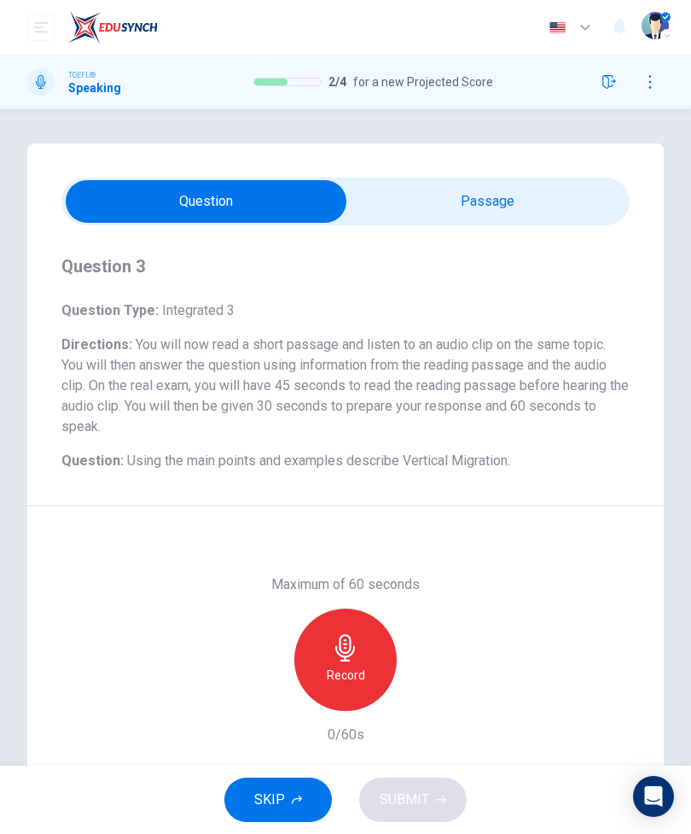
click at [510, 195] on input "checkbox" at bounding box center [206, 201] width 853 height 43
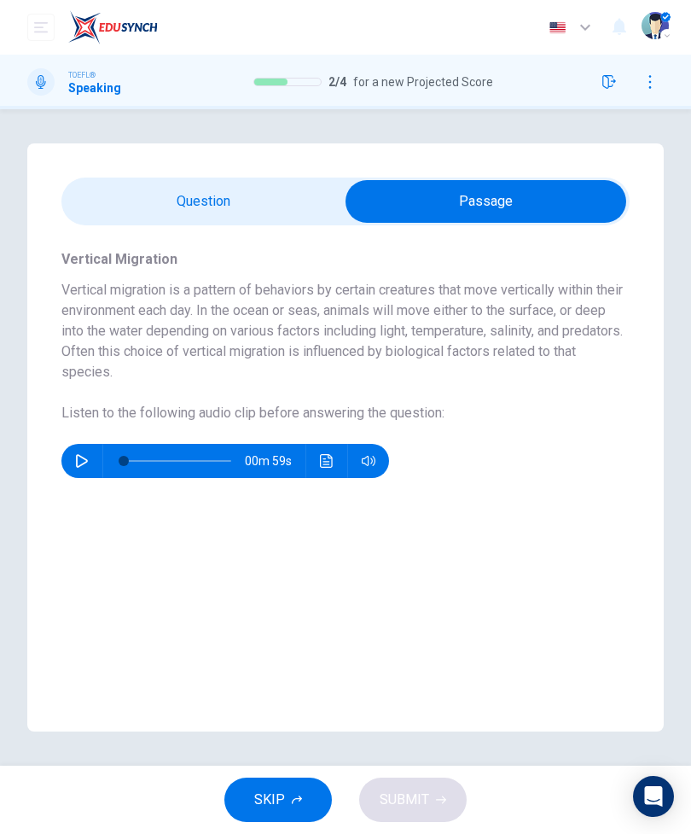
click at [266, 231] on div "Vertical Migration Vertical migration is a pattern of behaviors by certain crea…" at bounding box center [345, 368] width 637 height 287
click at [272, 212] on input "checkbox" at bounding box center [486, 201] width 853 height 43
checkbox input "false"
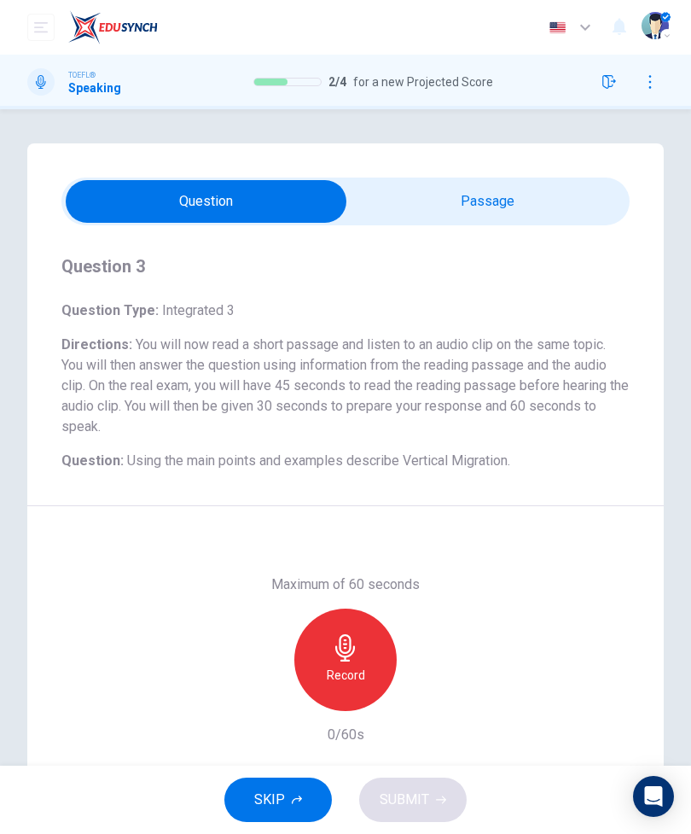
click at [339, 651] on icon "button" at bounding box center [345, 647] width 27 height 27
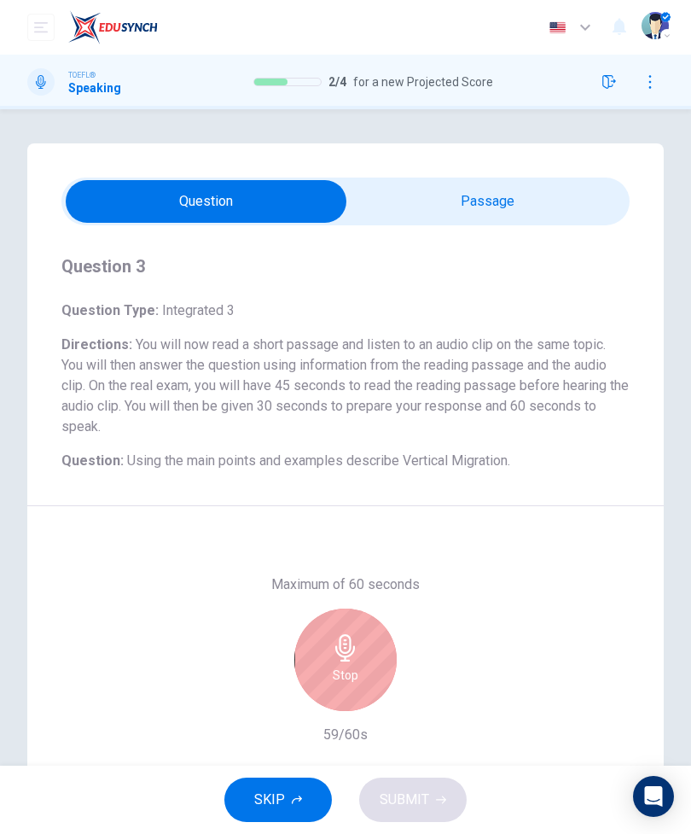
click at [353, 659] on icon "button" at bounding box center [345, 647] width 27 height 27
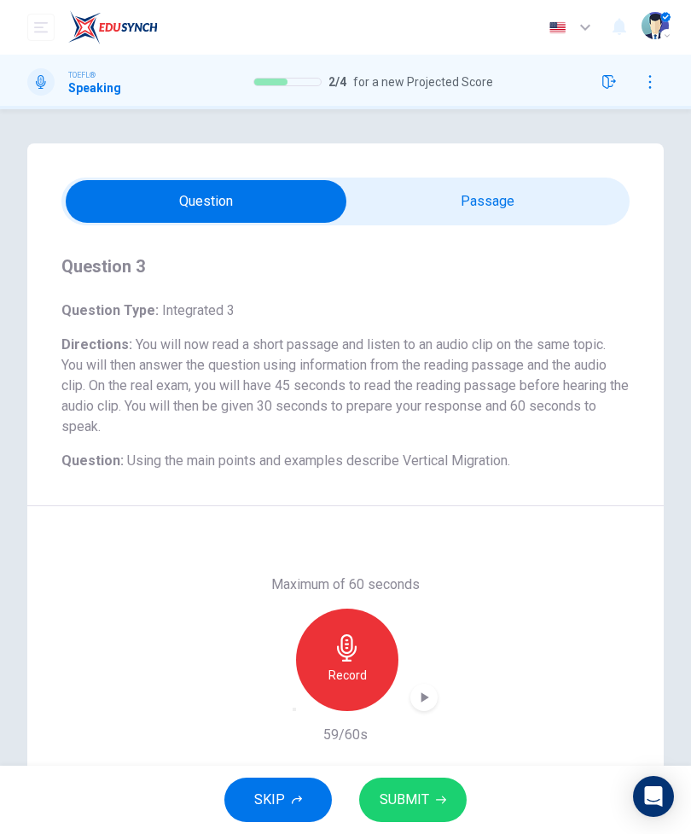
click at [422, 797] on span "SUBMIT" at bounding box center [404, 800] width 49 height 24
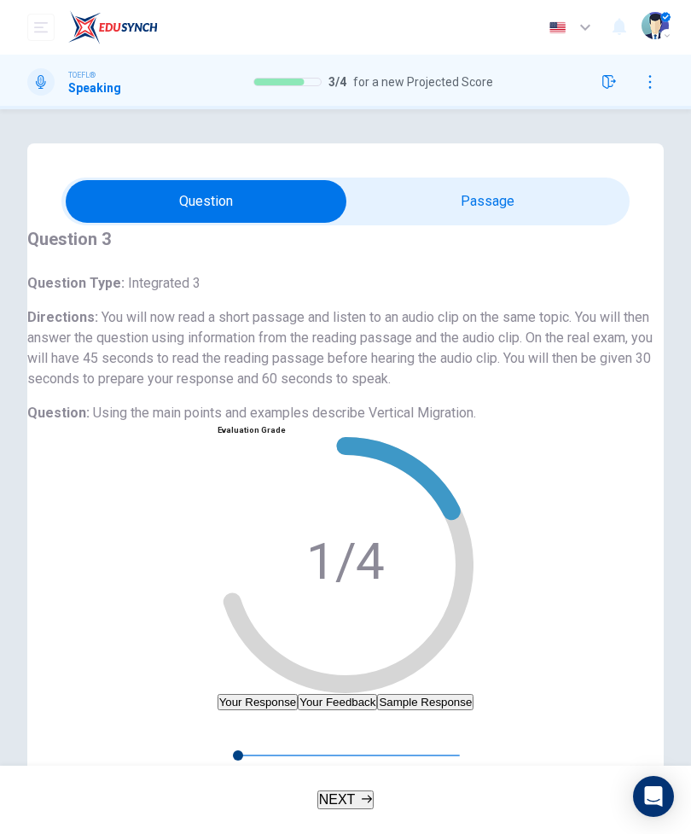
click at [354, 795] on span "NEXT" at bounding box center [337, 799] width 37 height 15
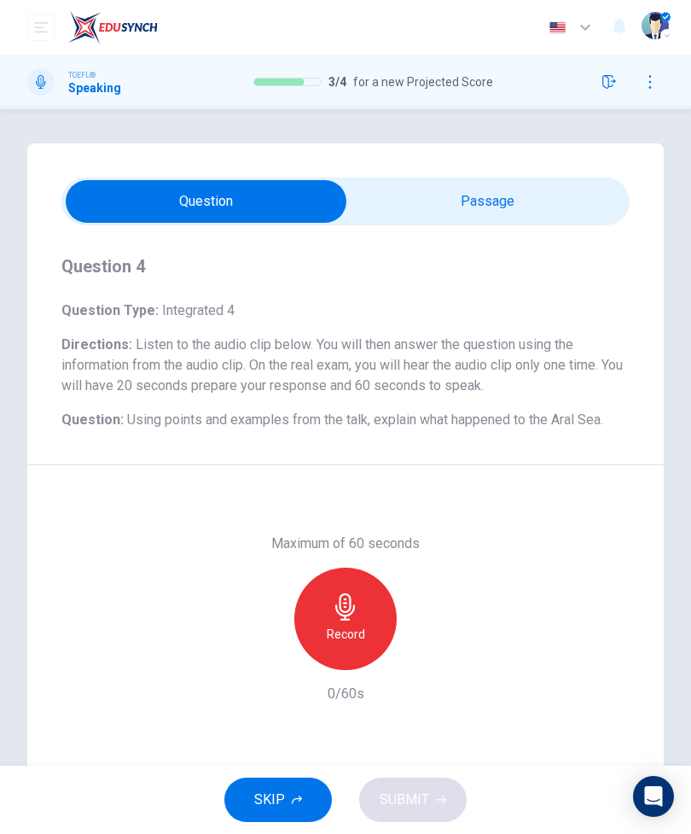
click at [544, 204] on input "checkbox" at bounding box center [206, 201] width 853 height 43
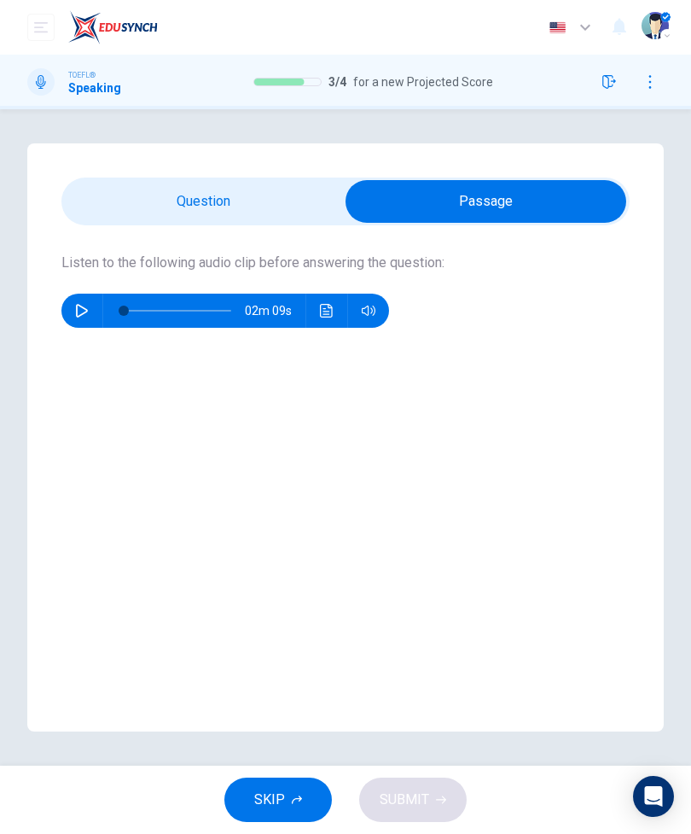
click at [257, 213] on input "checkbox" at bounding box center [486, 201] width 853 height 43
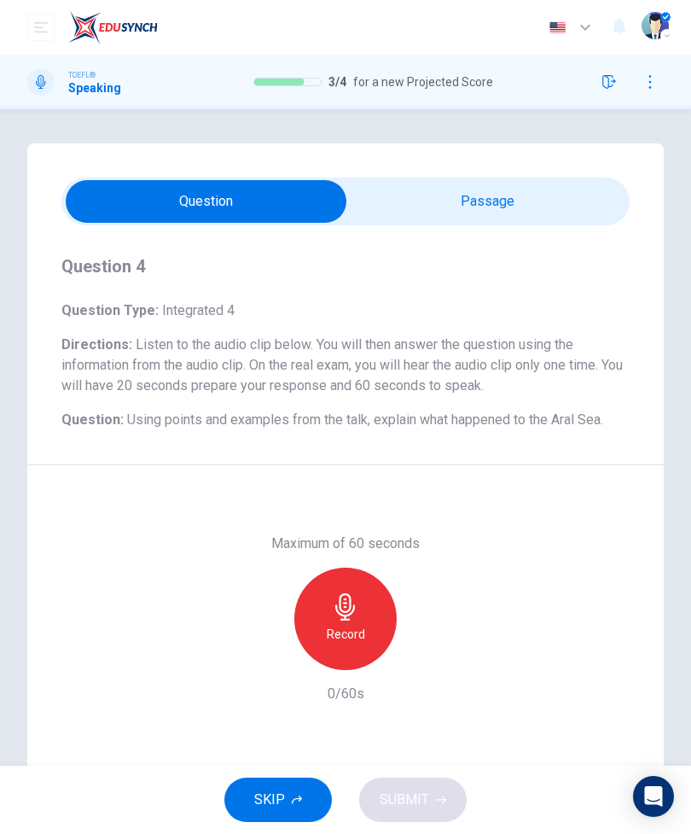
click at [515, 202] on input "checkbox" at bounding box center [206, 201] width 853 height 43
checkbox input "true"
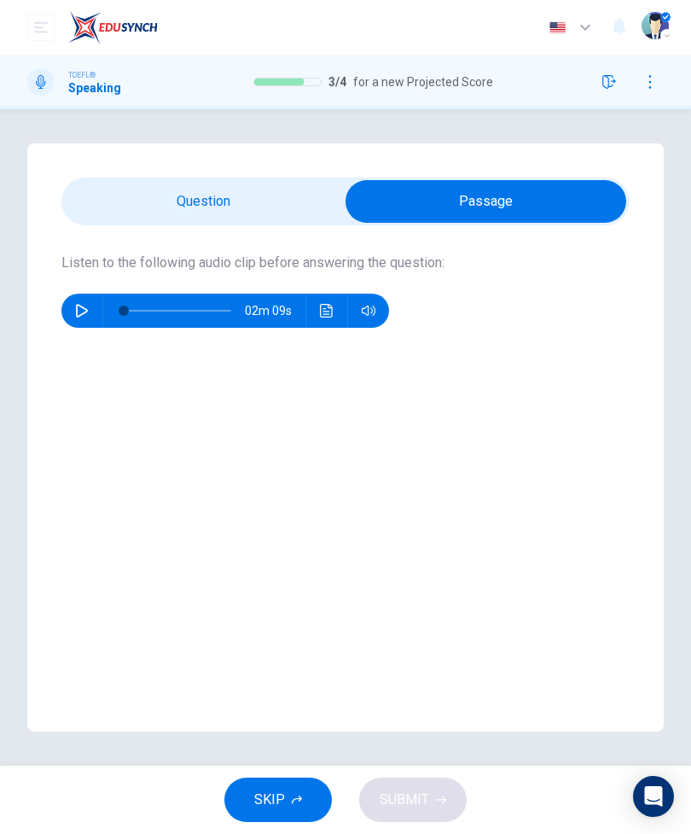
click at [46, 27] on icon "open mobile menu" at bounding box center [41, 27] width 14 height 14
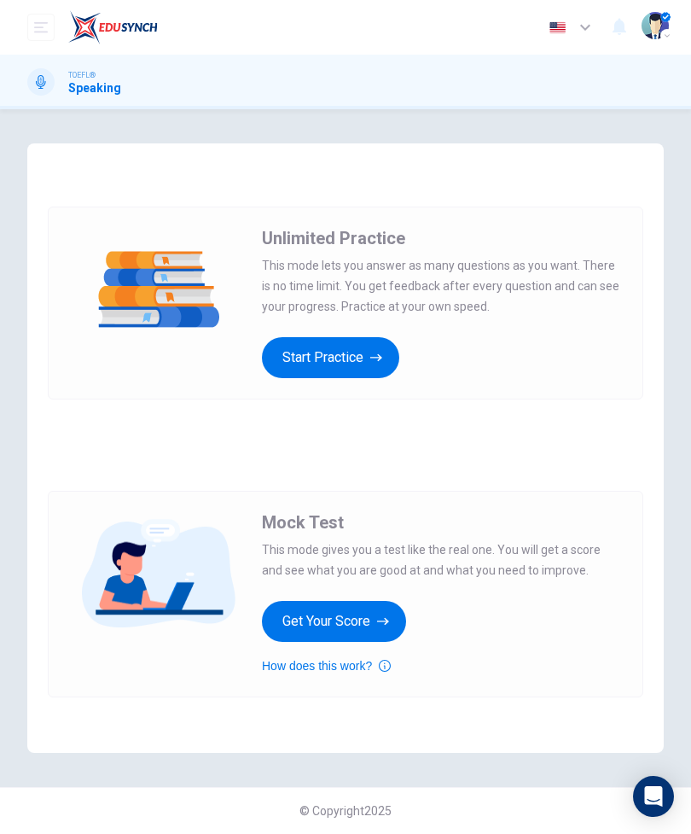
click at [356, 359] on button "Start Practice" at bounding box center [330, 357] width 137 height 41
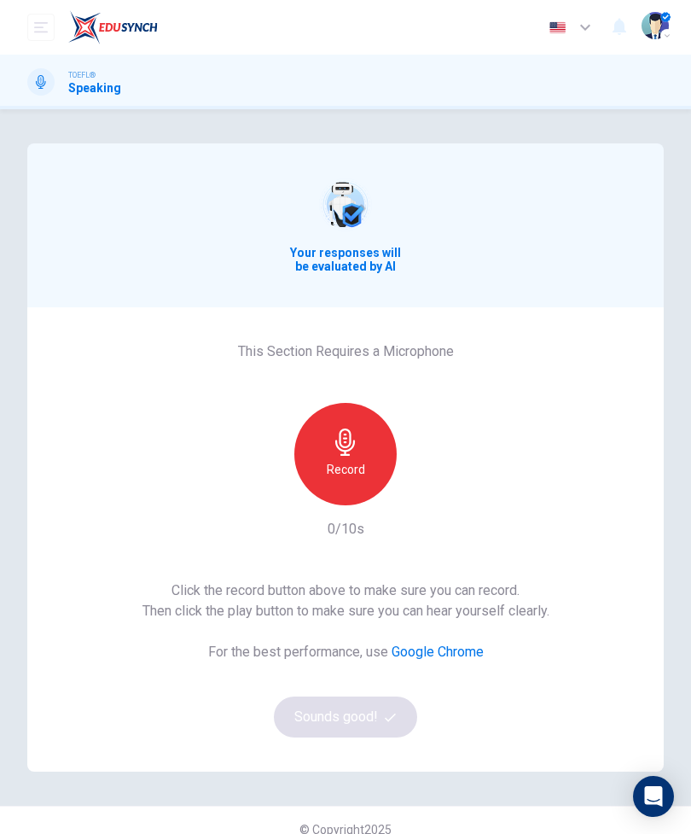
click at [367, 451] on div "Record" at bounding box center [345, 454] width 102 height 102
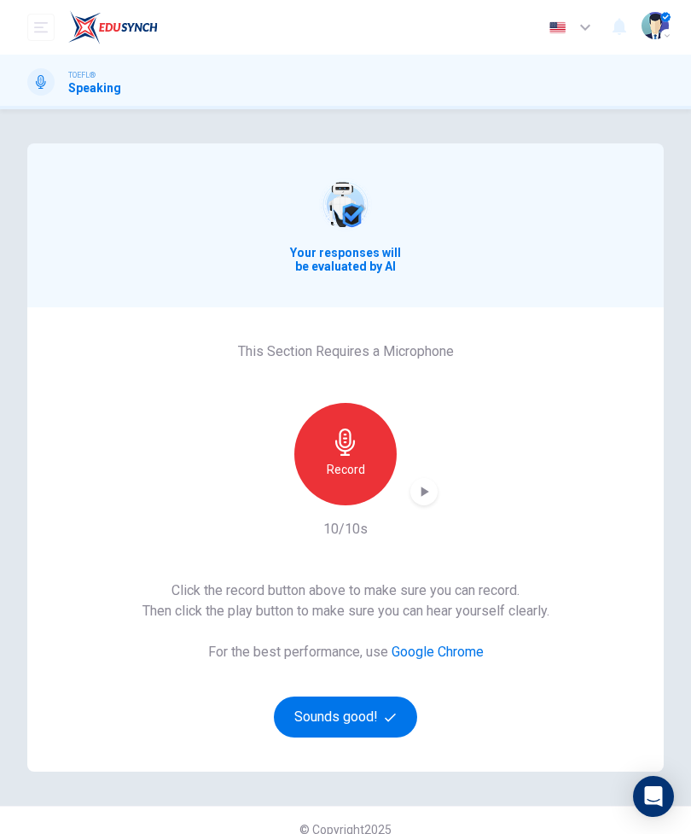
click at [362, 702] on button "Sounds good!" at bounding box center [345, 716] width 143 height 41
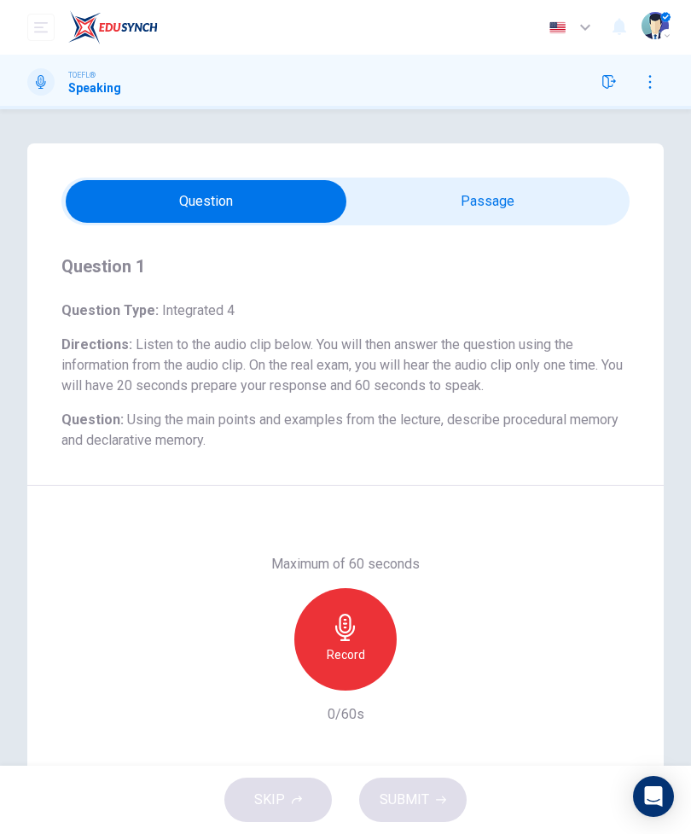
click at [364, 634] on div "Record" at bounding box center [345, 639] width 102 height 102
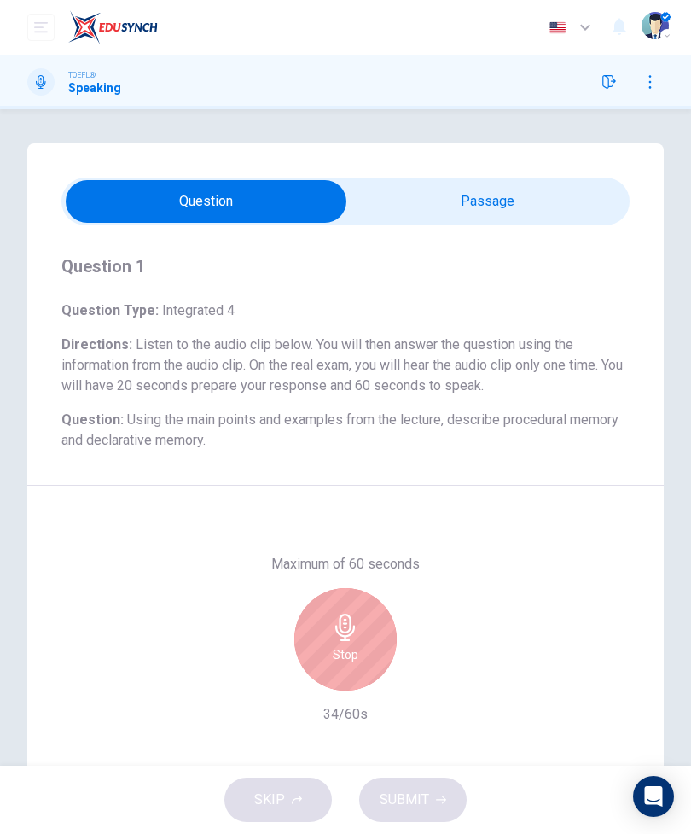
click at [368, 650] on div "Stop" at bounding box center [345, 639] width 102 height 102
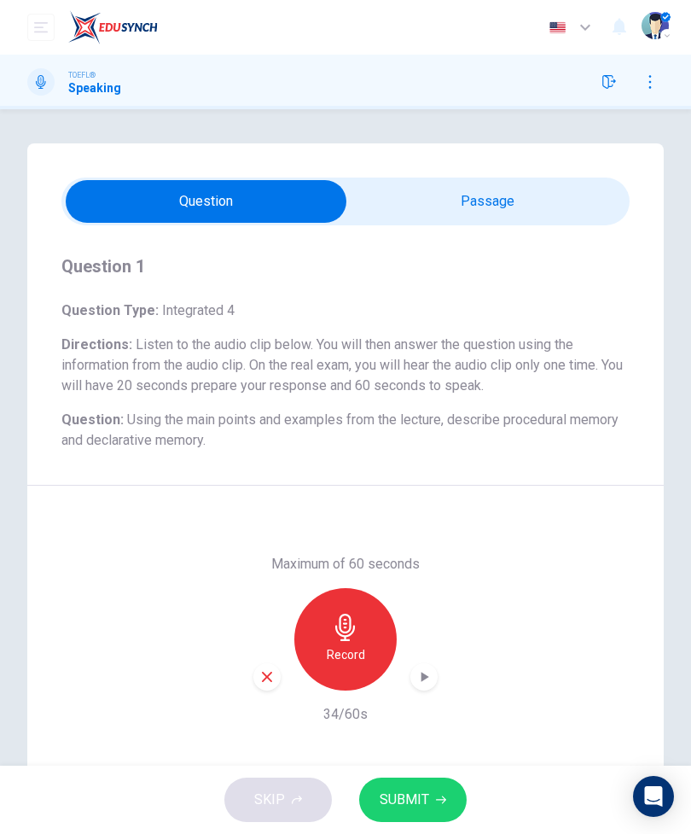
click at [411, 800] on span "SUBMIT" at bounding box center [404, 800] width 49 height 24
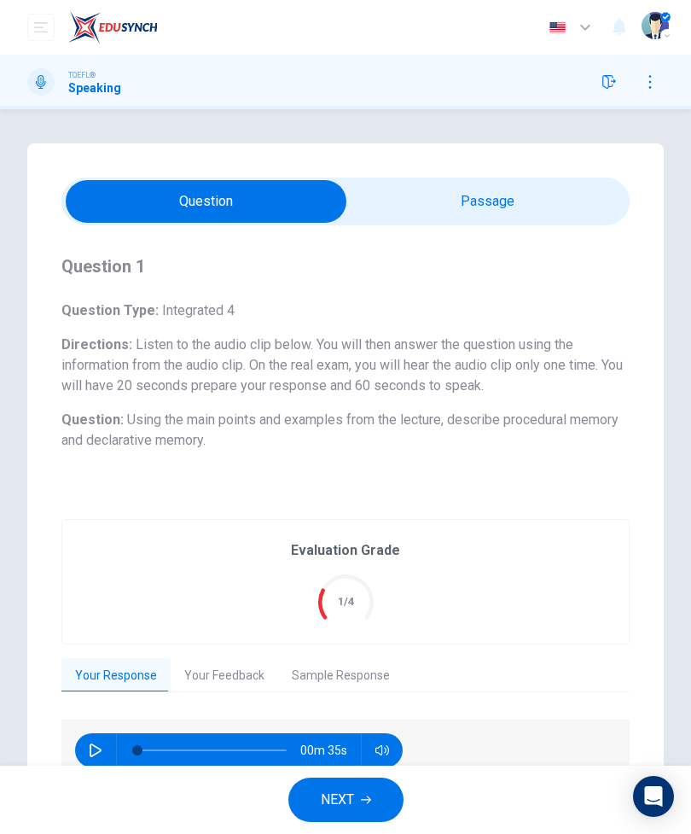
click at [320, 682] on button "Sample Response" at bounding box center [340, 676] width 125 height 36
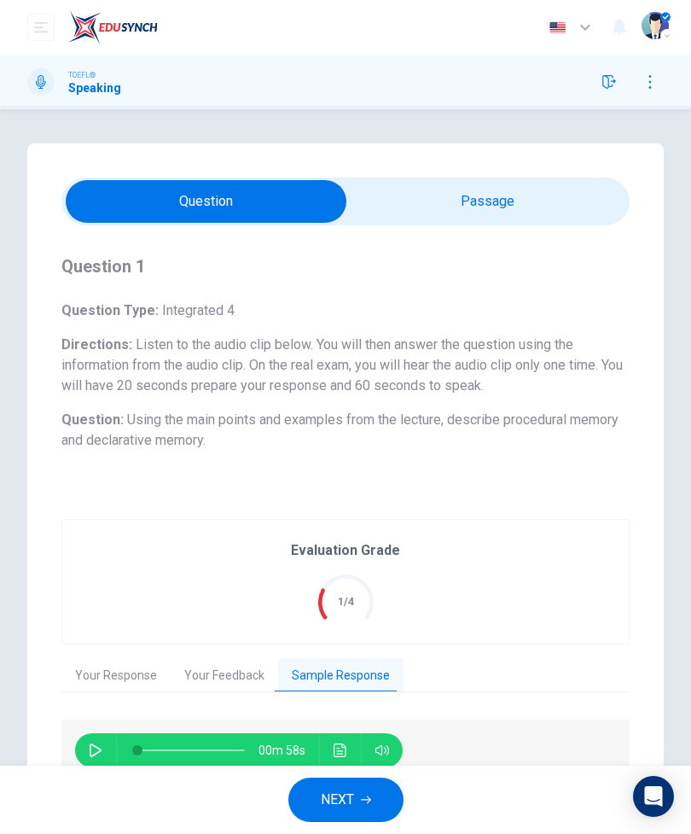
click at [216, 676] on button "Your Feedback" at bounding box center [225, 676] width 108 height 36
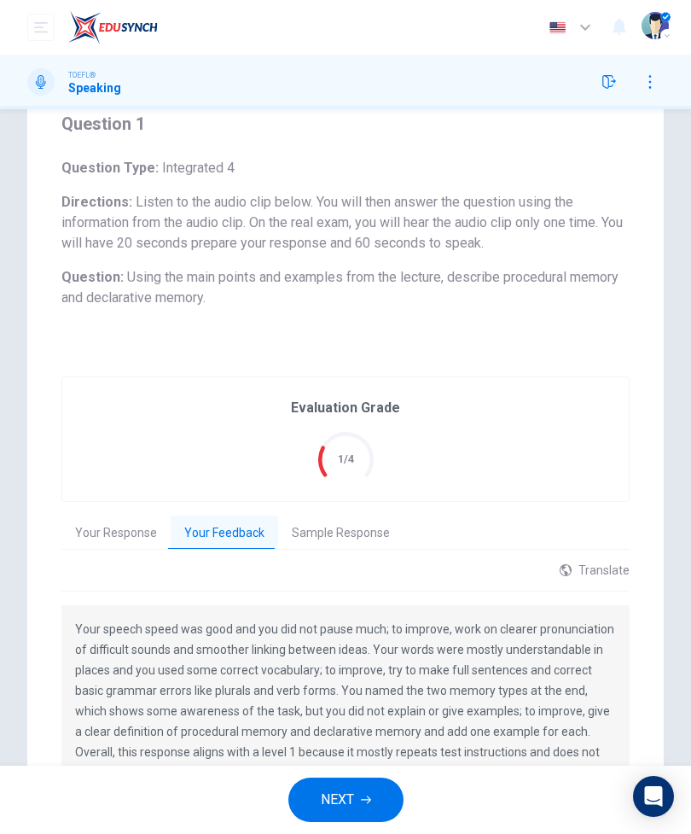
scroll to position [144, 0]
click at [120, 539] on button "Your Response" at bounding box center [115, 532] width 109 height 36
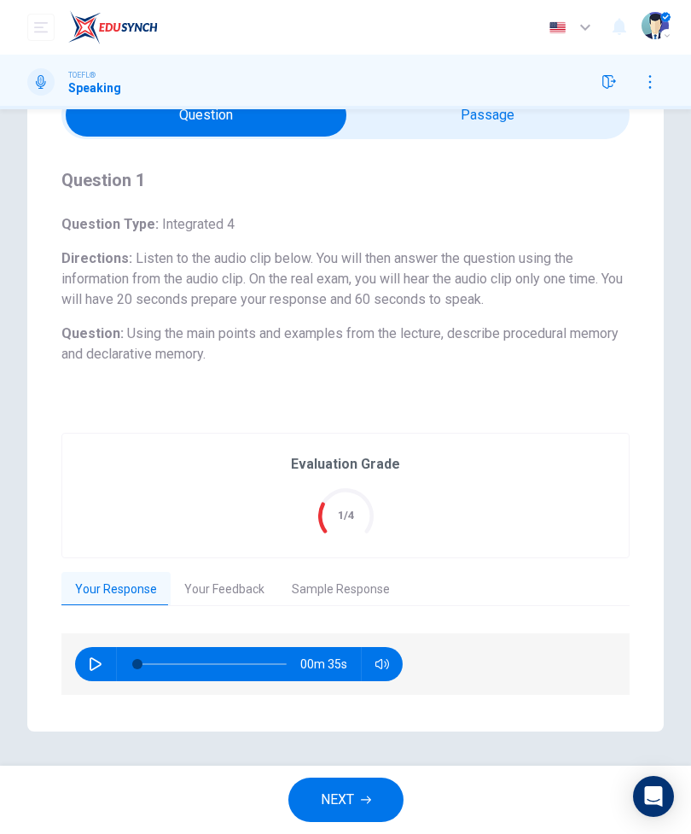
scroll to position [85, 0]
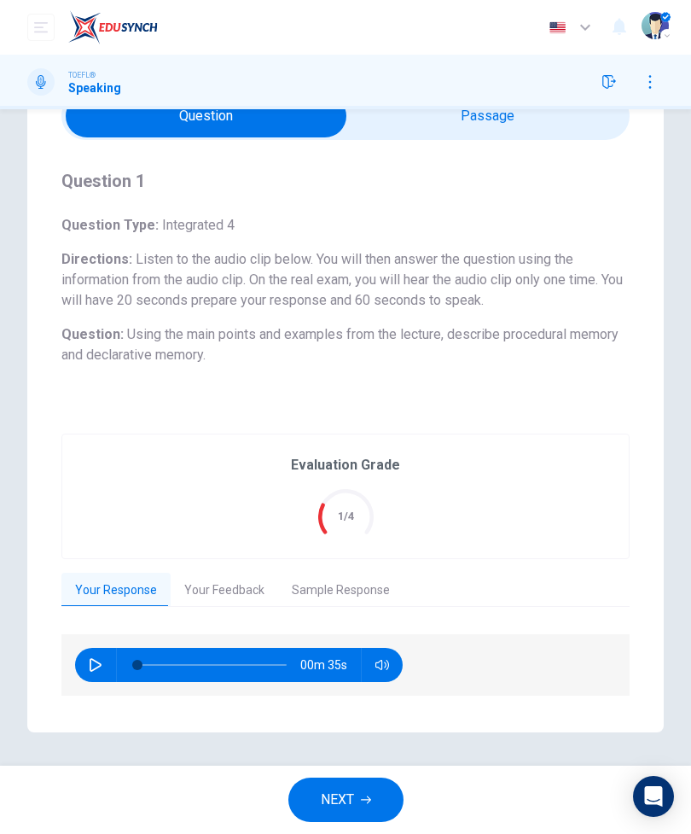
click at [98, 673] on button "button" at bounding box center [95, 665] width 27 height 34
click at [97, 665] on icon "button" at bounding box center [94, 665] width 9 height 10
type input "31"
click at [357, 788] on button "NEXT" at bounding box center [345, 799] width 115 height 44
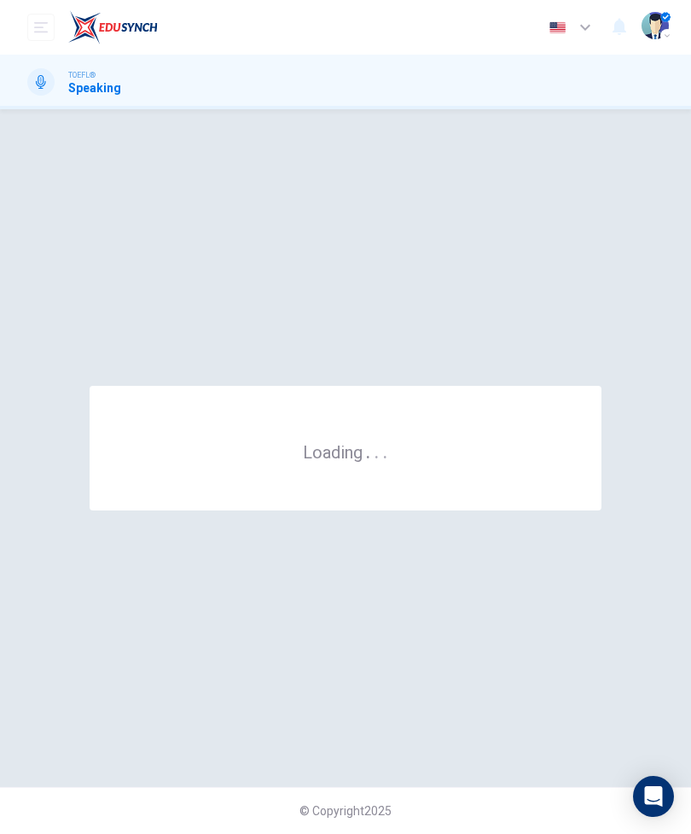
scroll to position [0, 0]
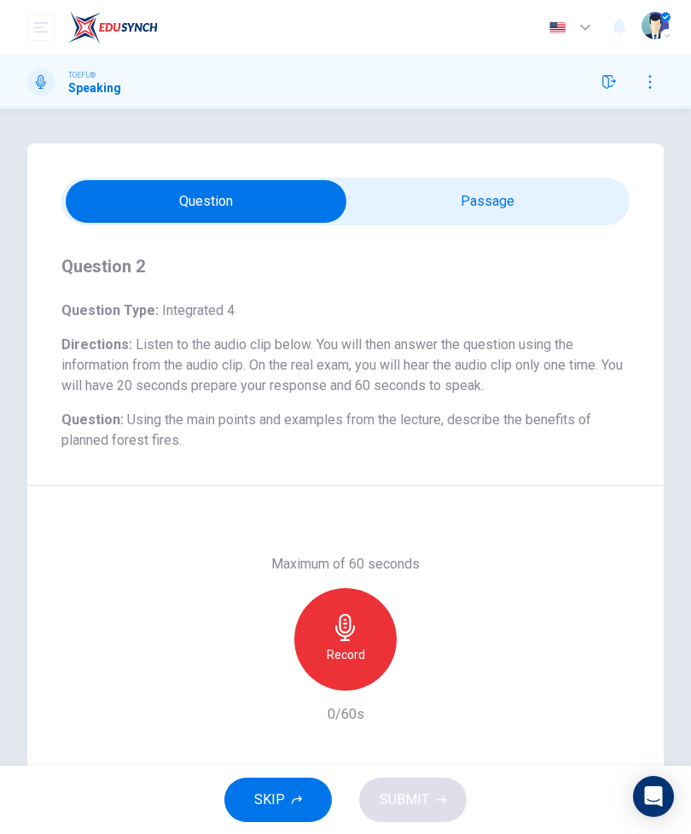
click at [539, 196] on input "checkbox" at bounding box center [206, 201] width 853 height 43
checkbox input "true"
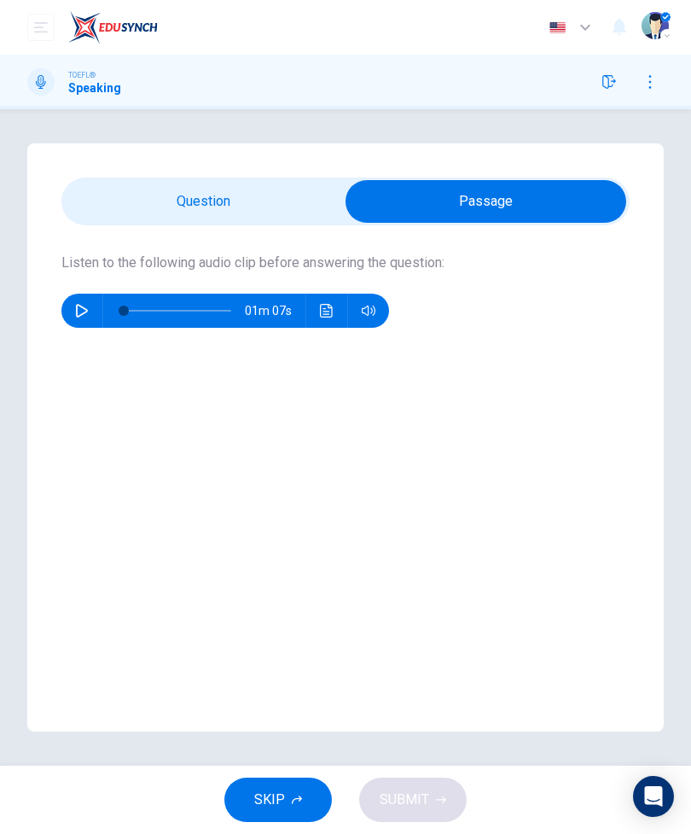
click at [88, 314] on icon "button" at bounding box center [82, 311] width 14 height 14
click at [298, 795] on icon "button" at bounding box center [297, 800] width 10 height 10
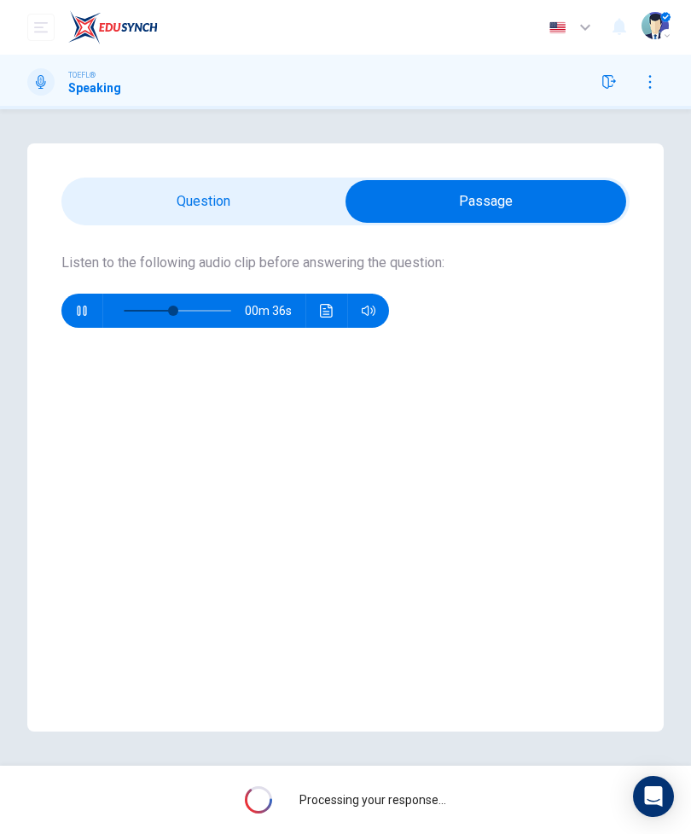
type input "47"
